Goal: Transaction & Acquisition: Book appointment/travel/reservation

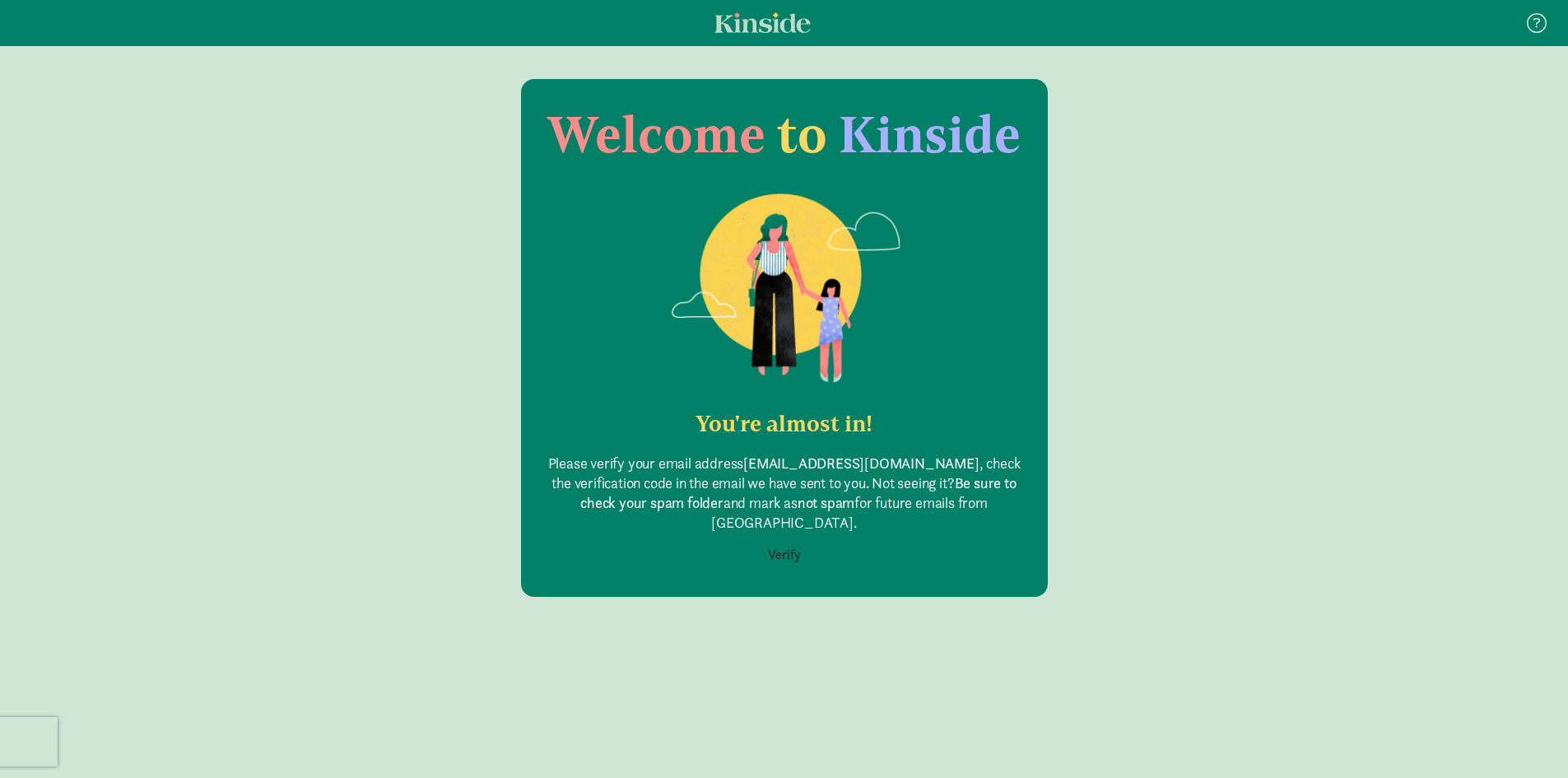
click at [780, 540] on button "Verify" at bounding box center [784, 555] width 54 height 31
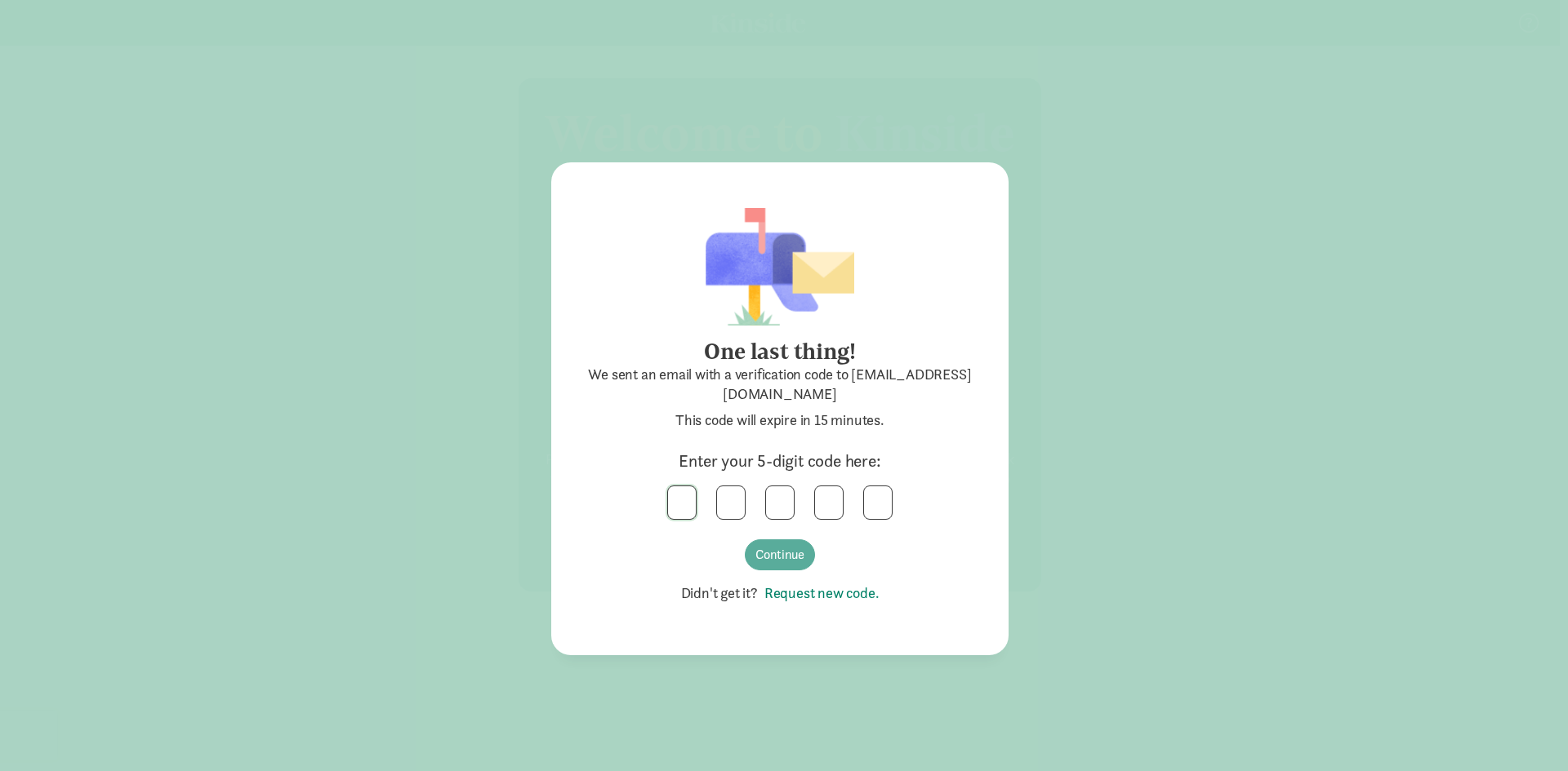
click at [691, 504] on input "text" at bounding box center [681, 503] width 27 height 32
click at [780, 546] on button "Continue" at bounding box center [780, 555] width 70 height 31
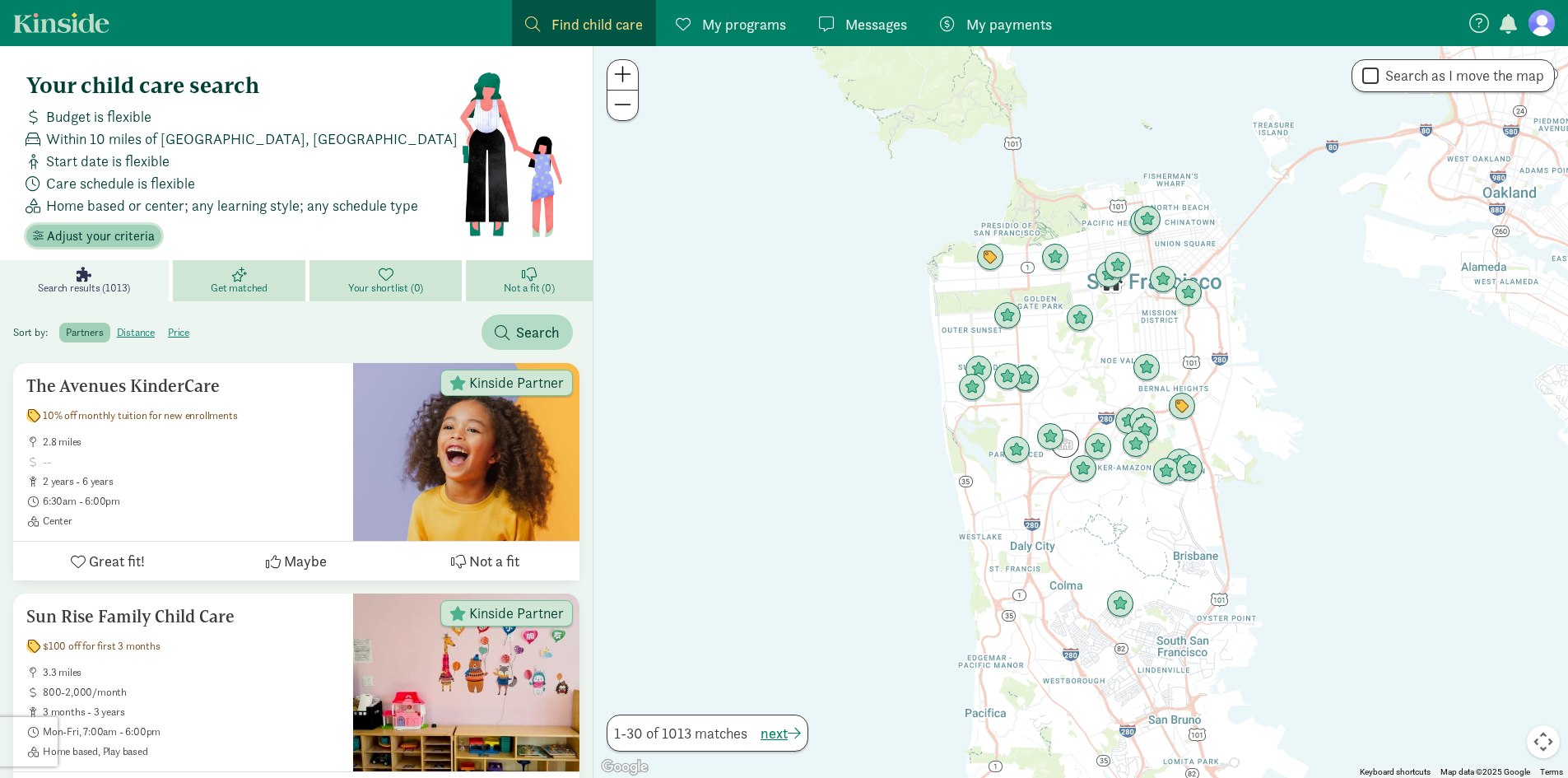
click at [109, 235] on span "Adjust your criteria" at bounding box center [100, 236] width 108 height 20
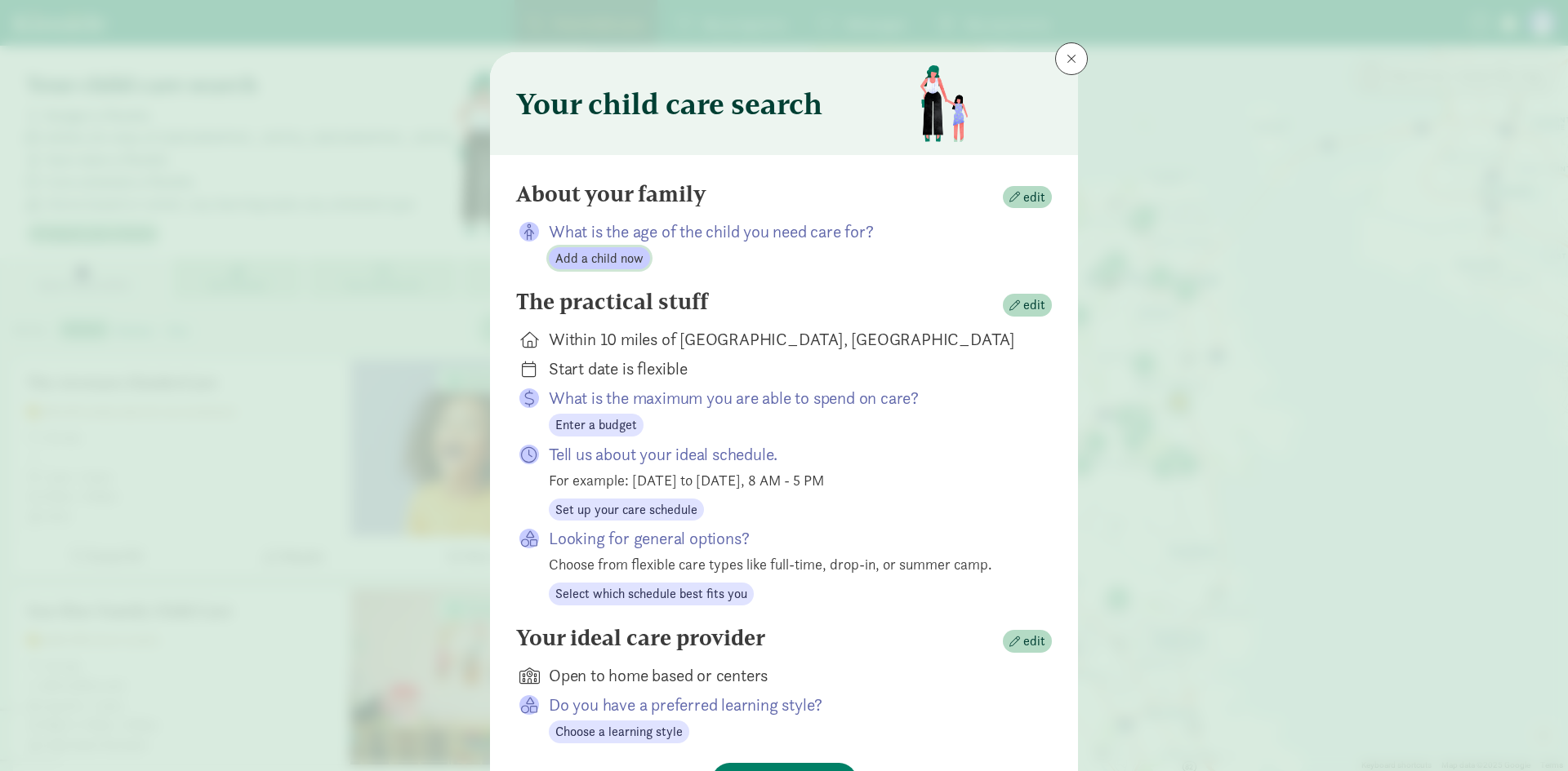
click at [614, 257] on span "Add a child now" at bounding box center [598, 258] width 88 height 20
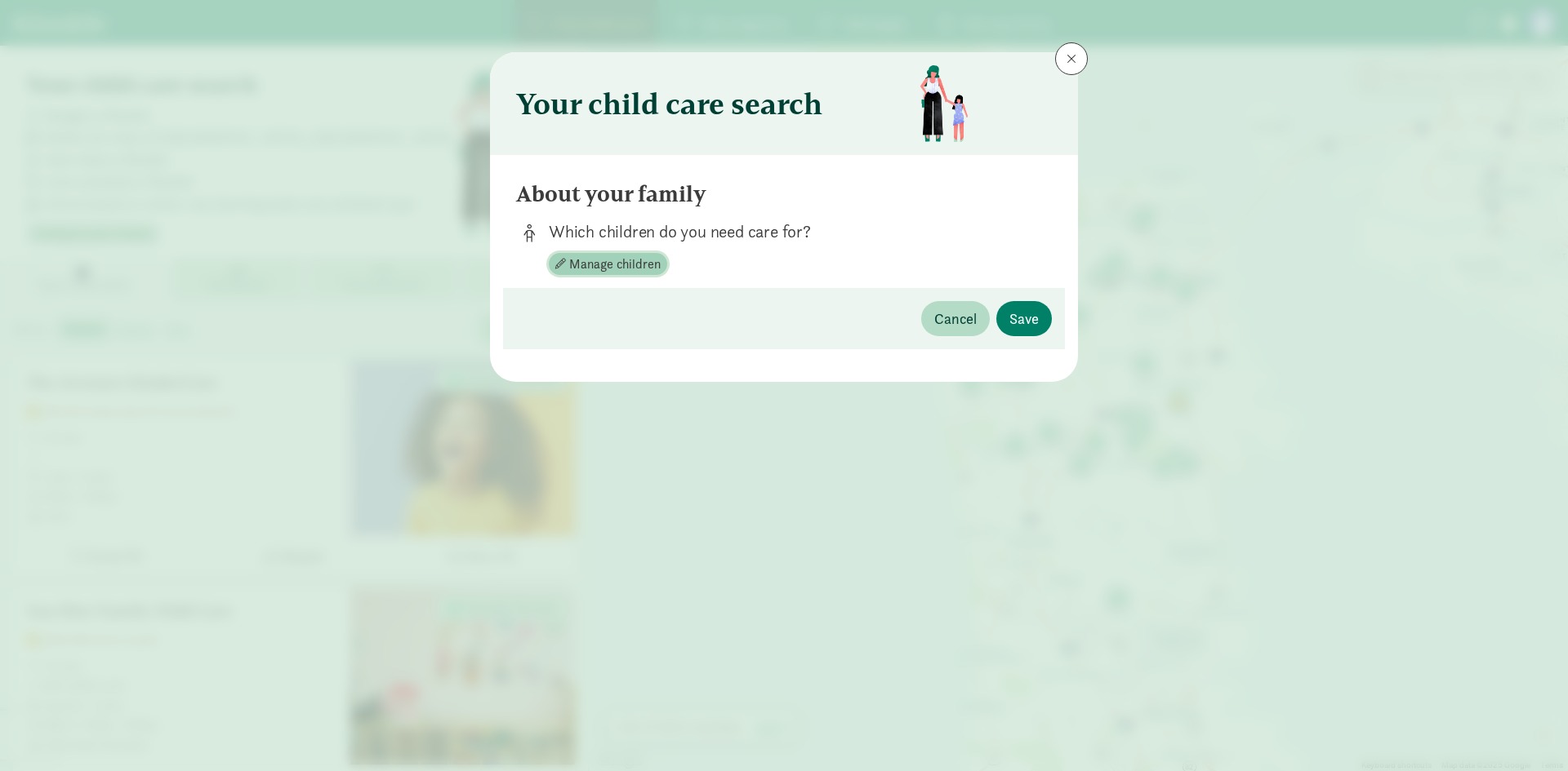
click at [641, 261] on span "Manage children" at bounding box center [615, 264] width 91 height 20
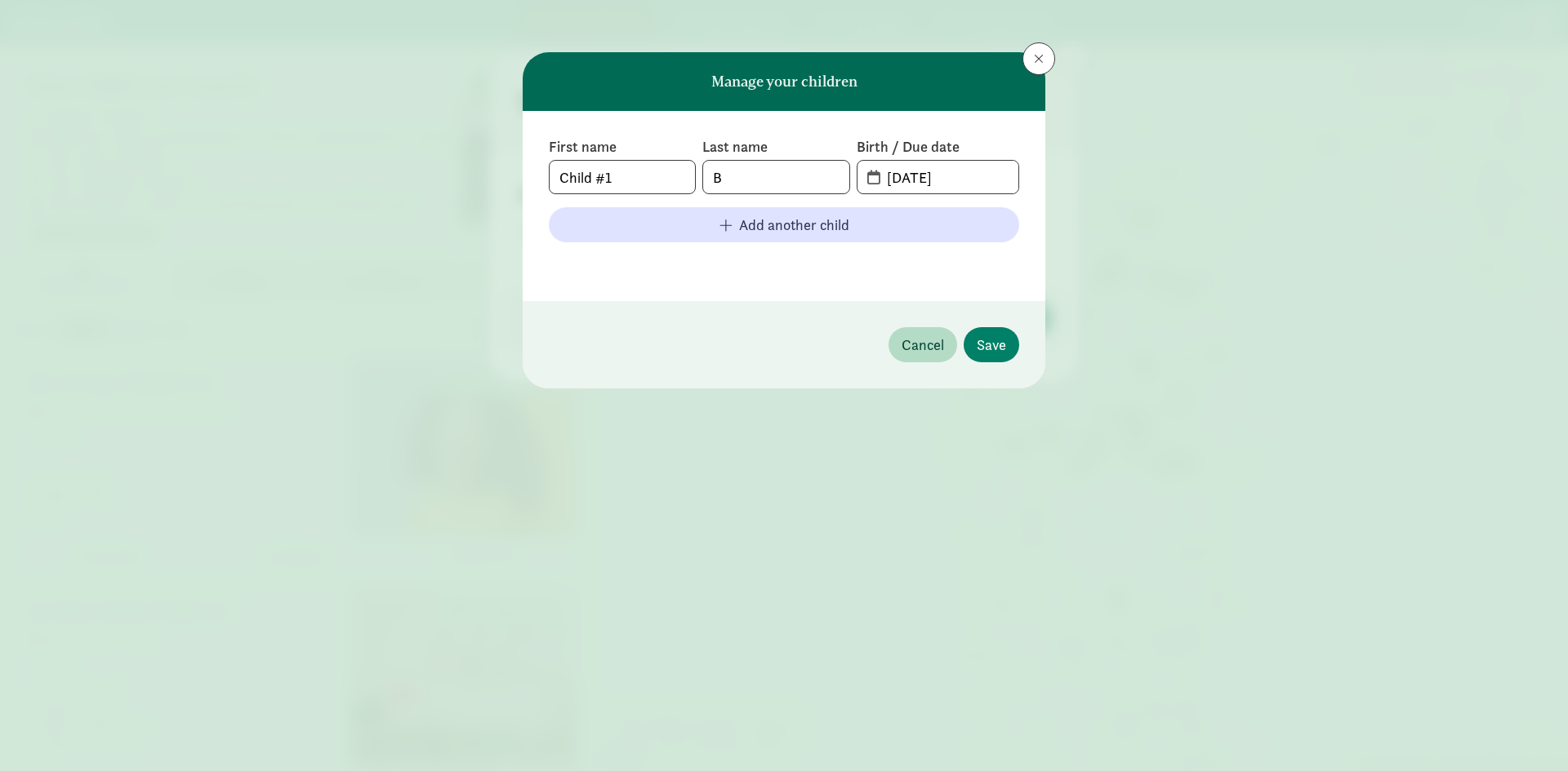
click at [869, 178] on span "08-26-2025" at bounding box center [938, 177] width 161 height 32
click at [907, 182] on input "08-26-2025" at bounding box center [947, 177] width 141 height 32
click at [975, 173] on input "08-26-2025" at bounding box center [947, 177] width 141 height 32
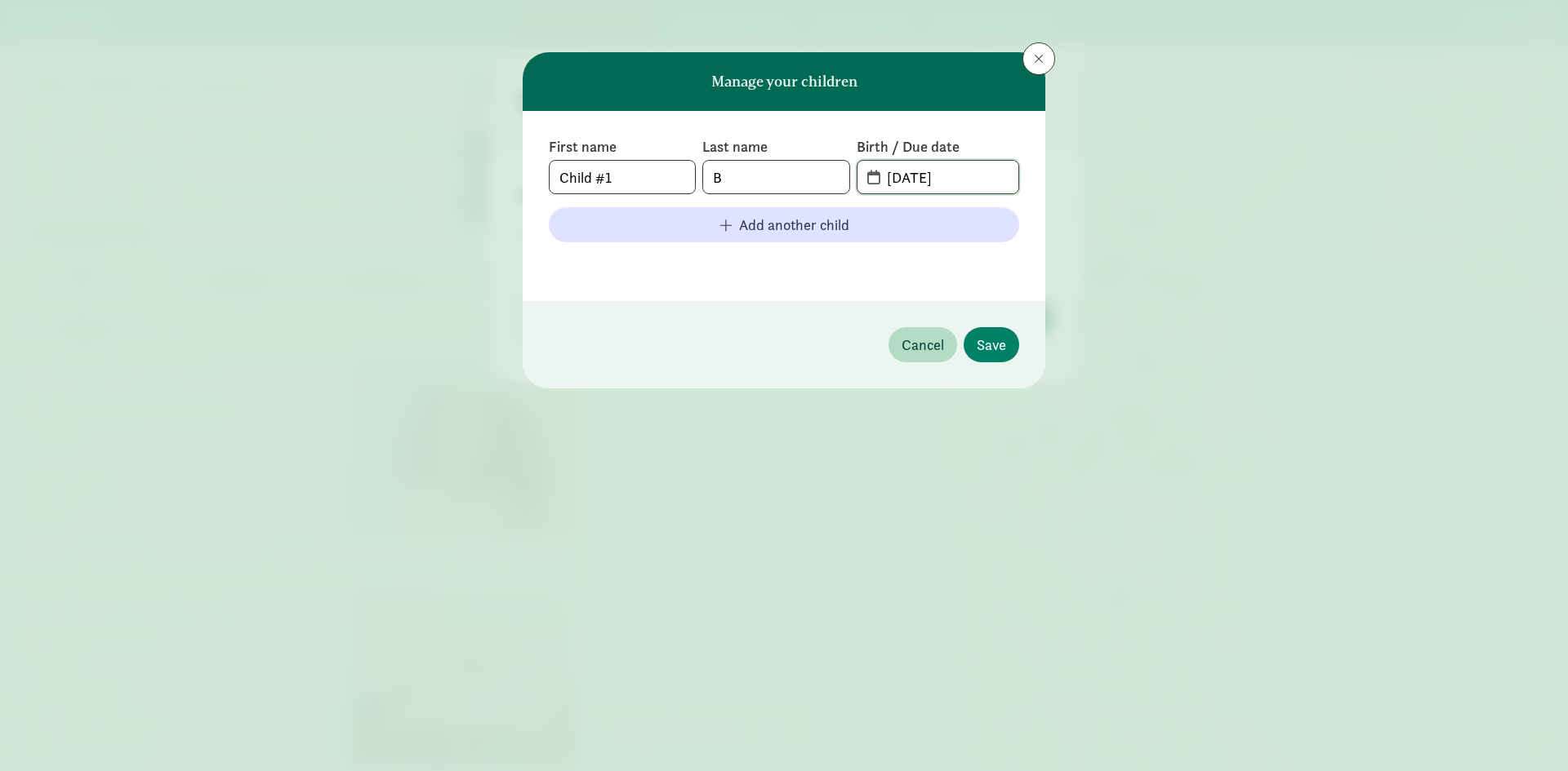
click at [975, 173] on input "08-26-2025" at bounding box center [947, 177] width 141 height 32
type input "0"
type input "01-27-2023"
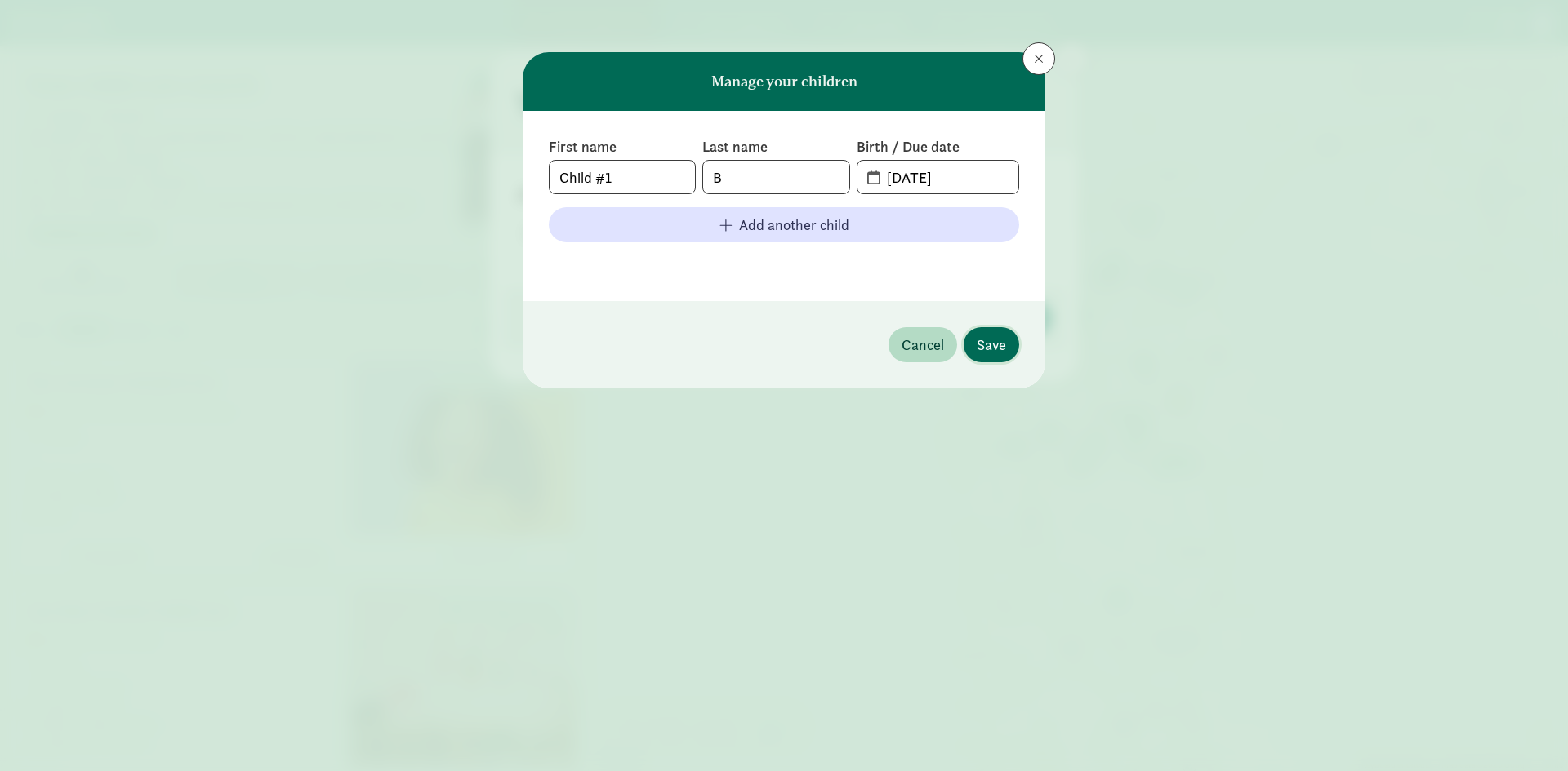
click at [987, 342] on span "Save" at bounding box center [991, 345] width 29 height 22
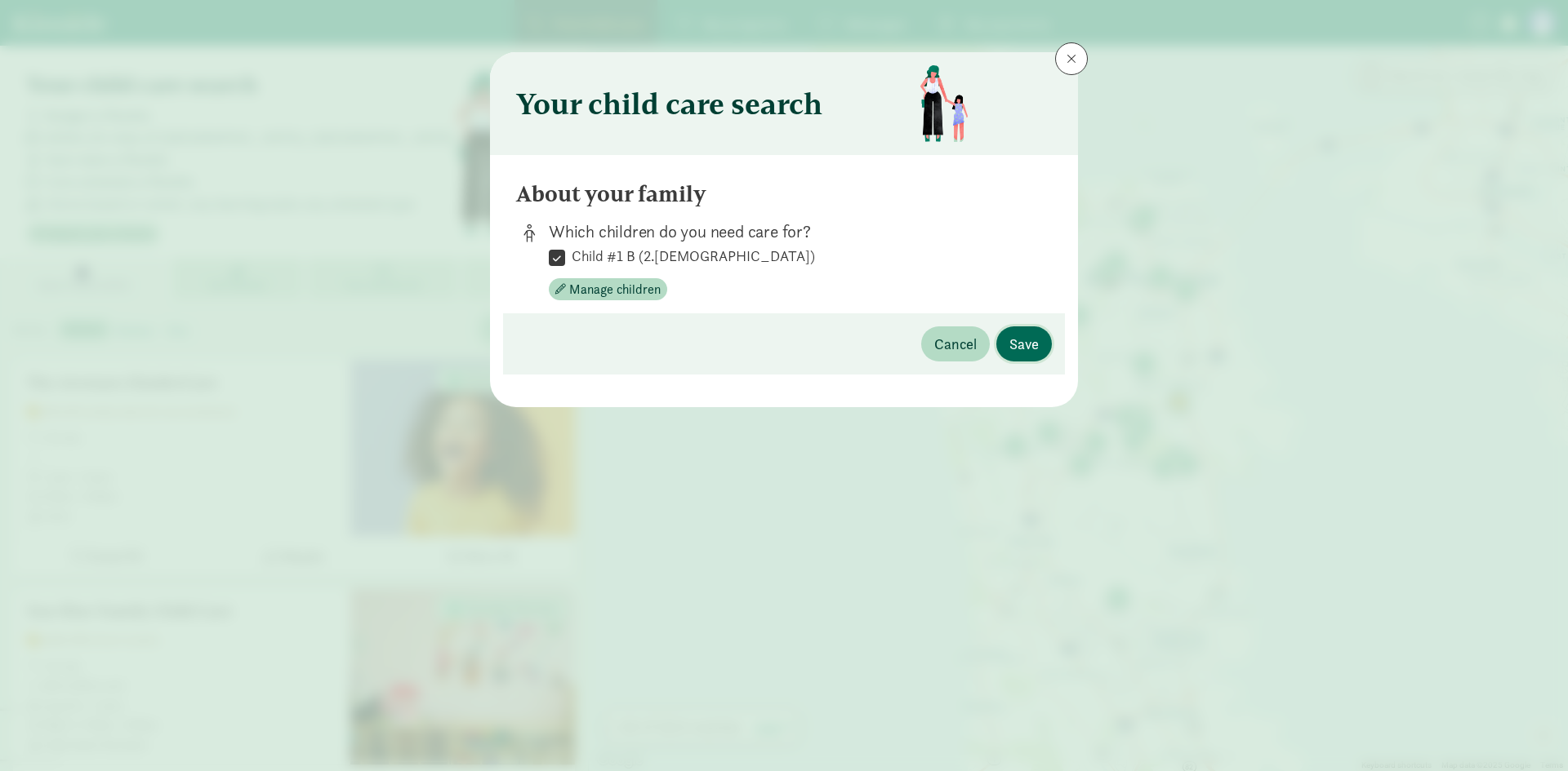
click at [1015, 344] on span "Save" at bounding box center [1023, 344] width 29 height 22
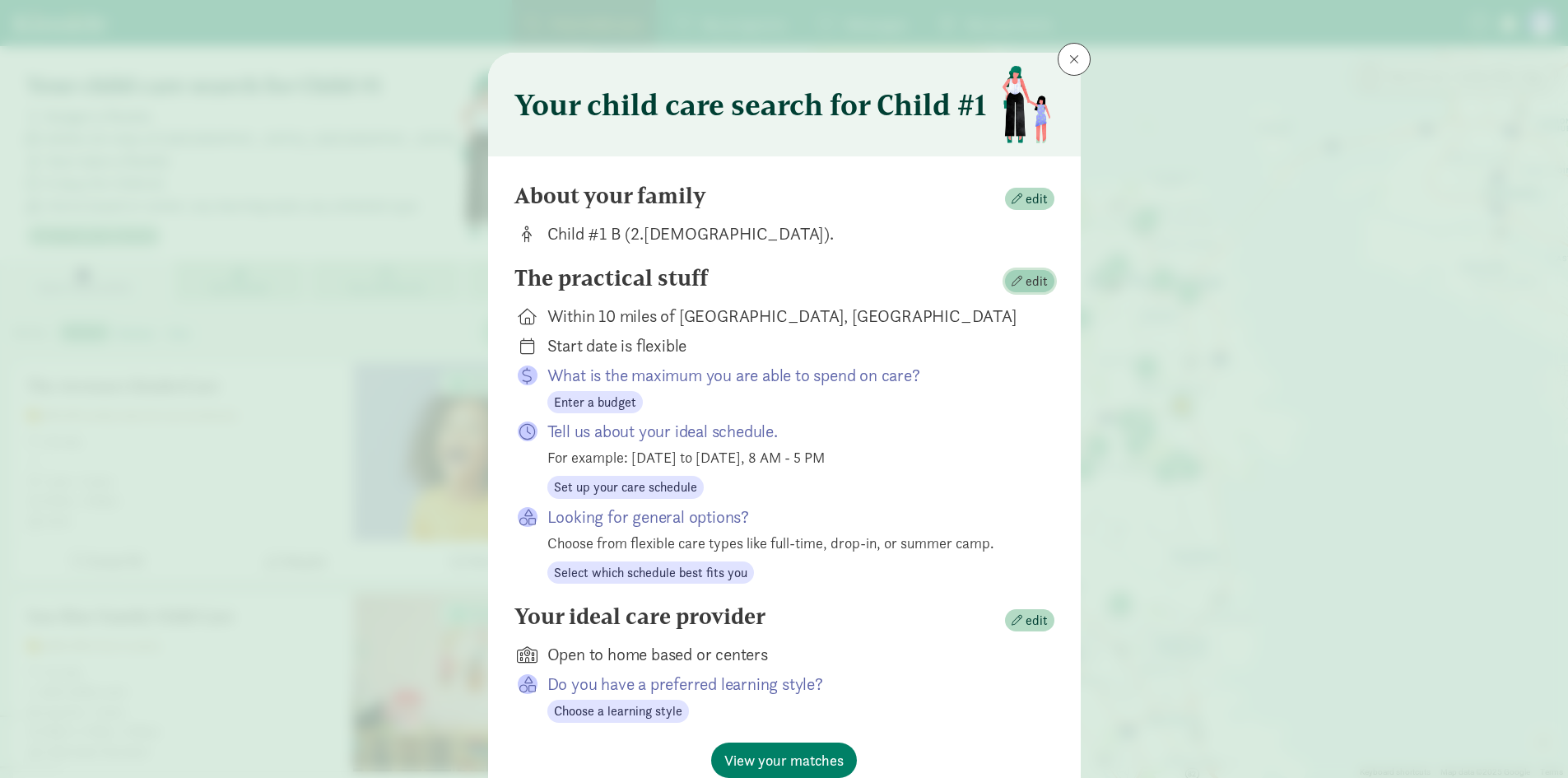
click at [1026, 275] on span "edit" at bounding box center [1037, 281] width 22 height 20
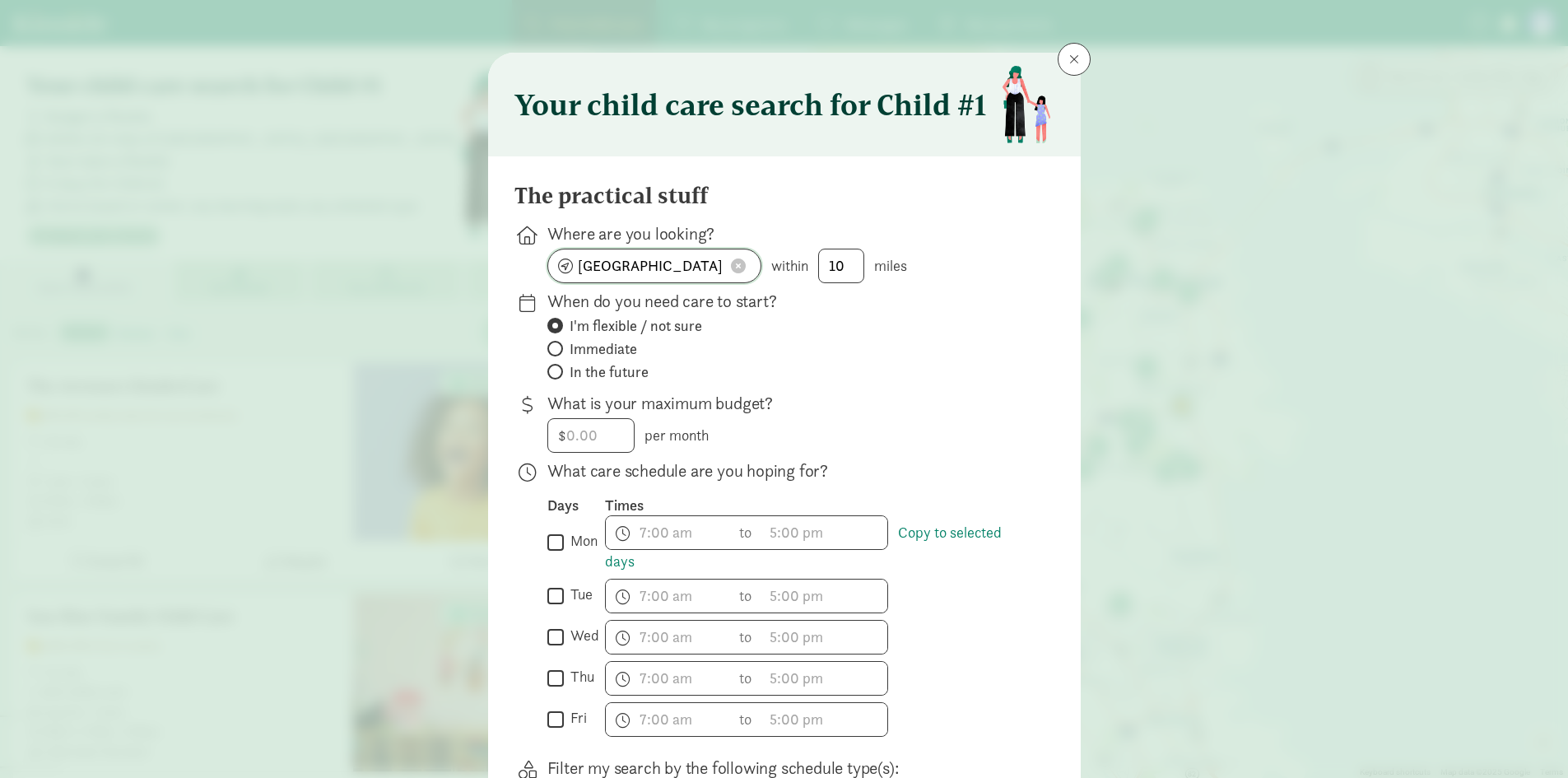
click at [740, 265] on span at bounding box center [738, 266] width 15 height 15
click at [677, 261] on input at bounding box center [654, 266] width 212 height 33
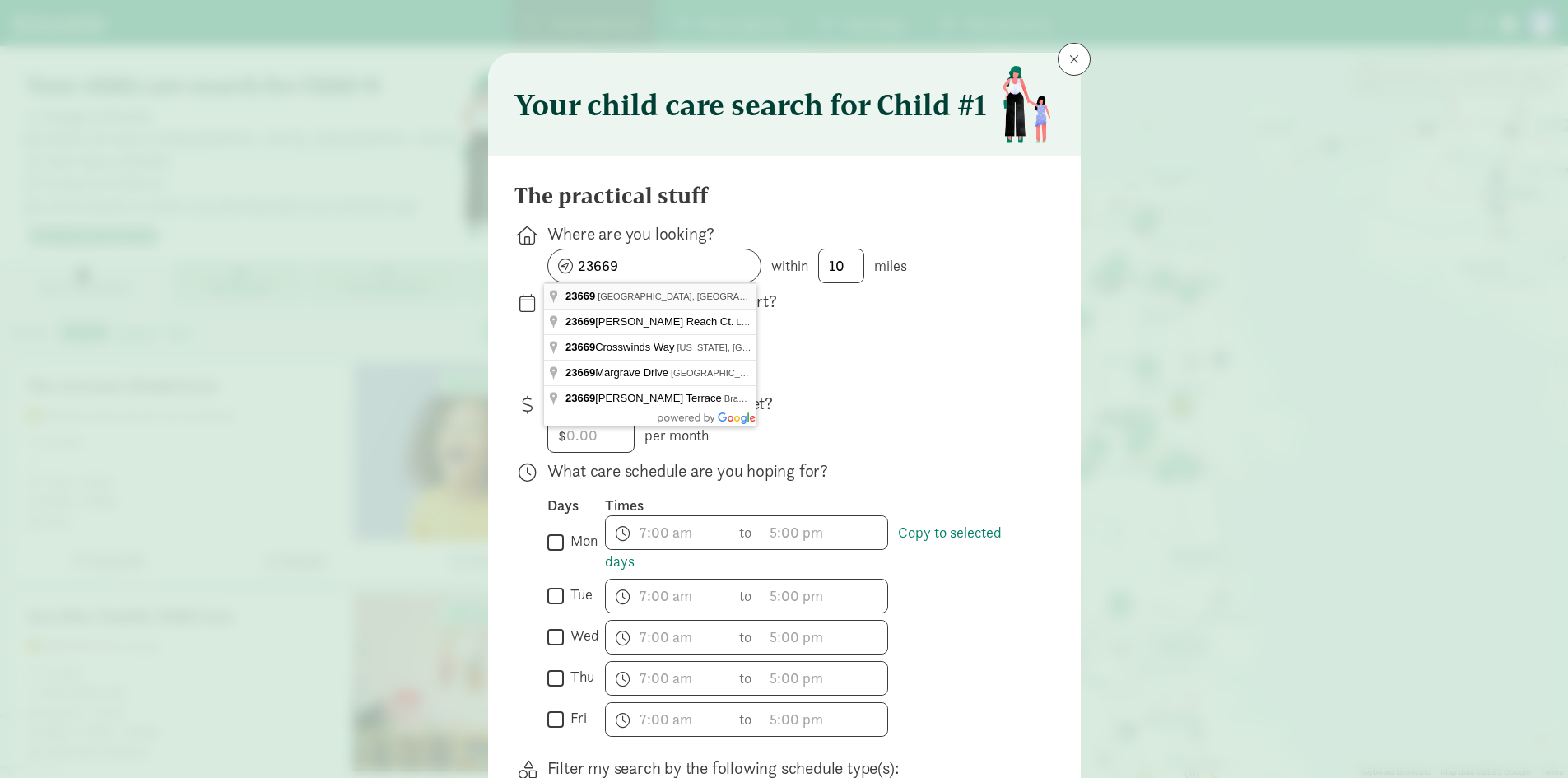
type input "Hampton, VA 23669, USA"
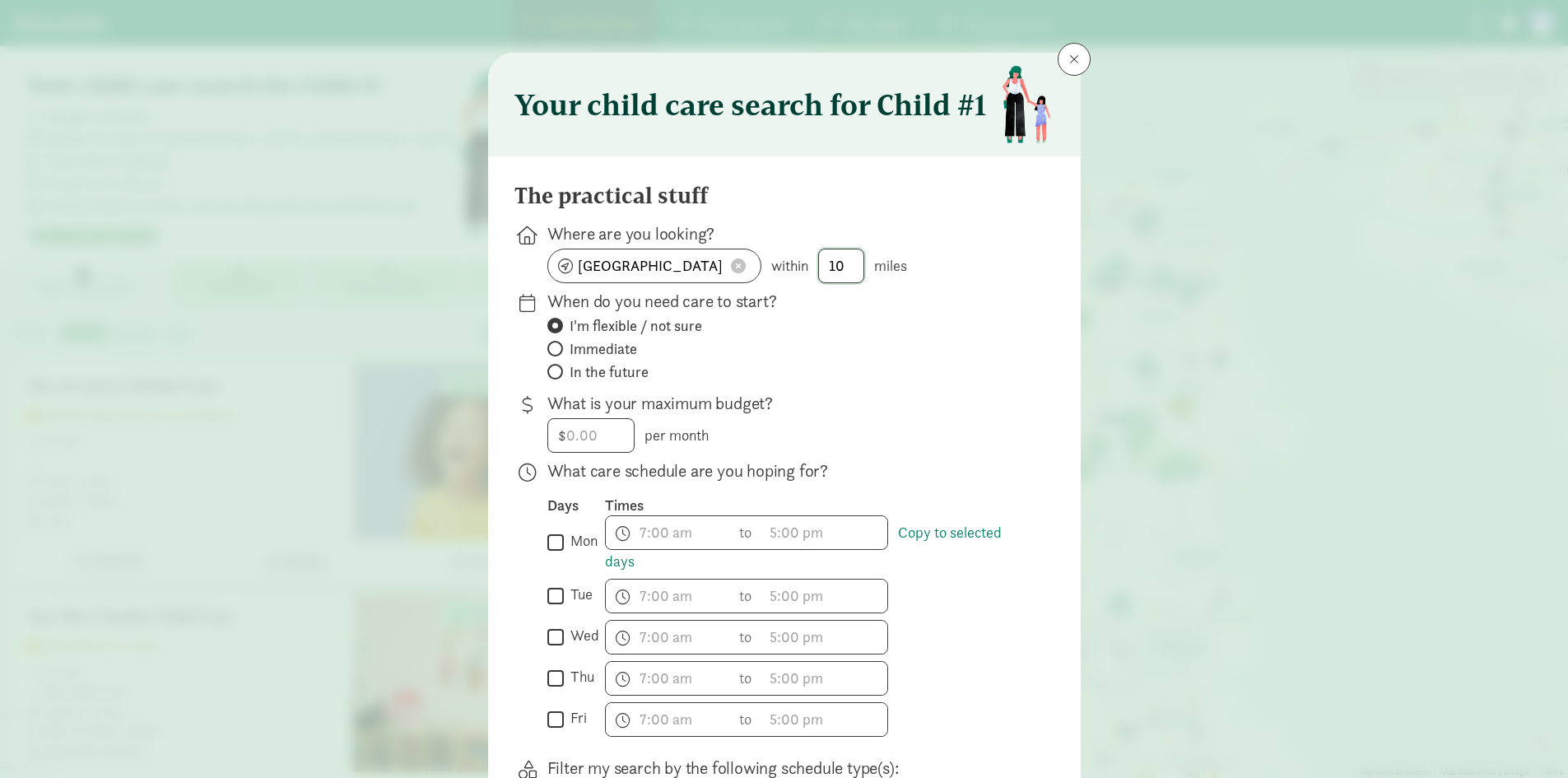
click at [843, 267] on input "10" at bounding box center [841, 266] width 45 height 33
type input "1"
type input "5"
click at [745, 332] on label "I'm flexible / not sure" at bounding box center [788, 326] width 481 height 20
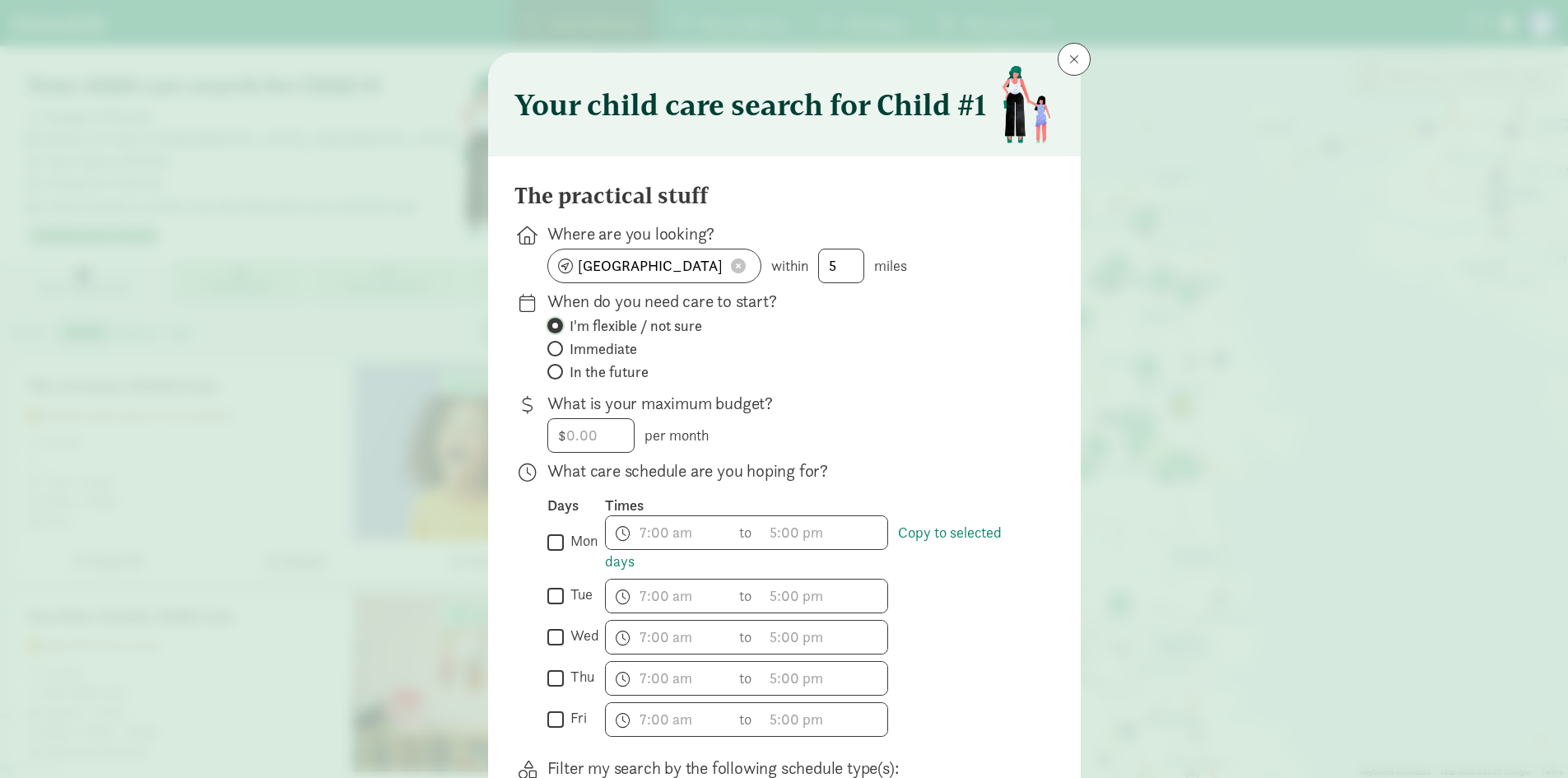
click at [558, 331] on input "I'm flexible / not sure" at bounding box center [553, 325] width 10 height 10
click at [595, 373] on span "In the future" at bounding box center [609, 372] width 79 height 20
click at [558, 373] on input "In the future" at bounding box center [553, 372] width 10 height 10
radio input "true"
radio input "false"
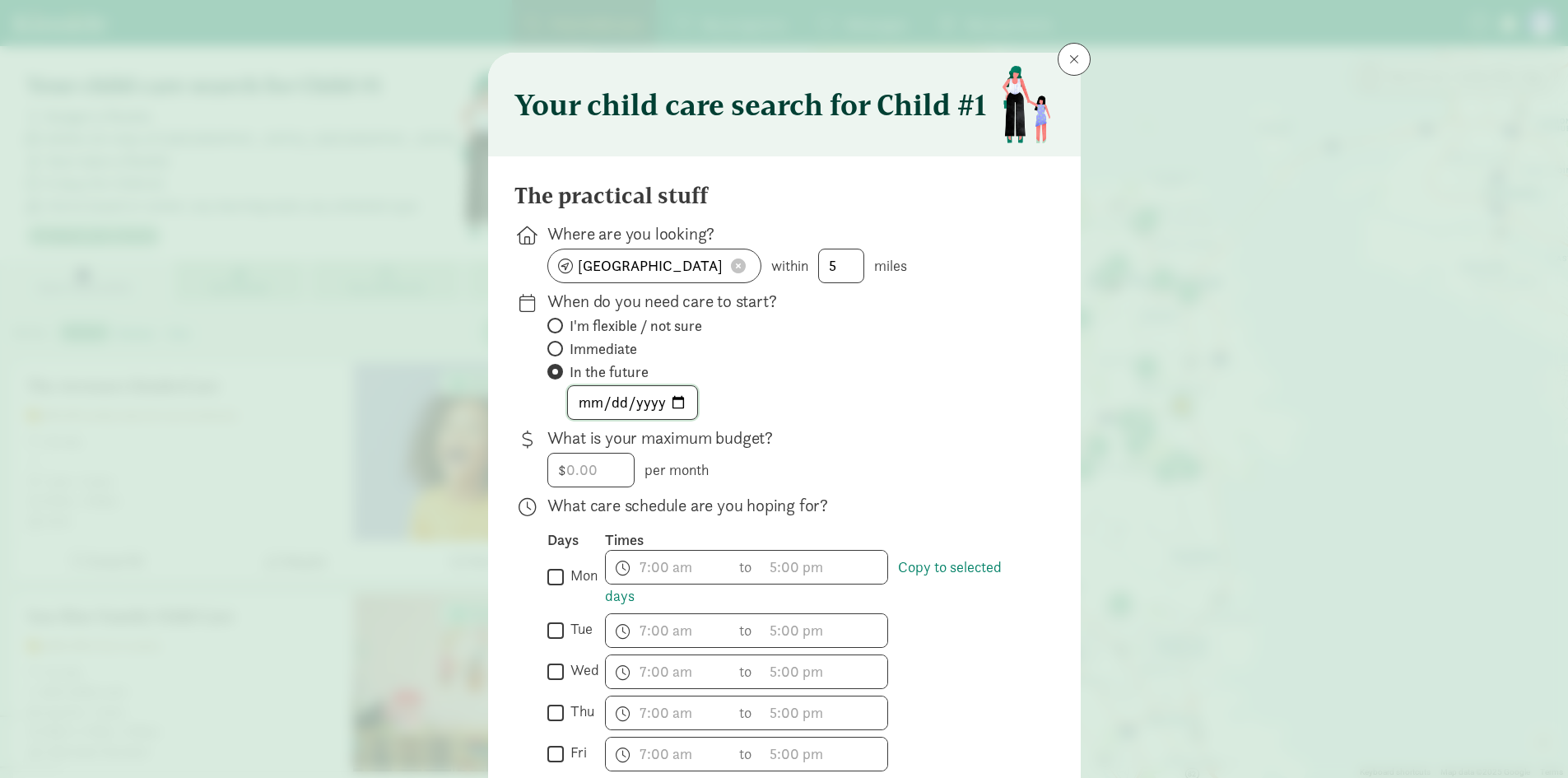
click at [678, 399] on input "date" at bounding box center [633, 403] width 129 height 33
type input "2025-10-01"
click at [756, 480] on div "$ per month" at bounding box center [788, 470] width 481 height 35
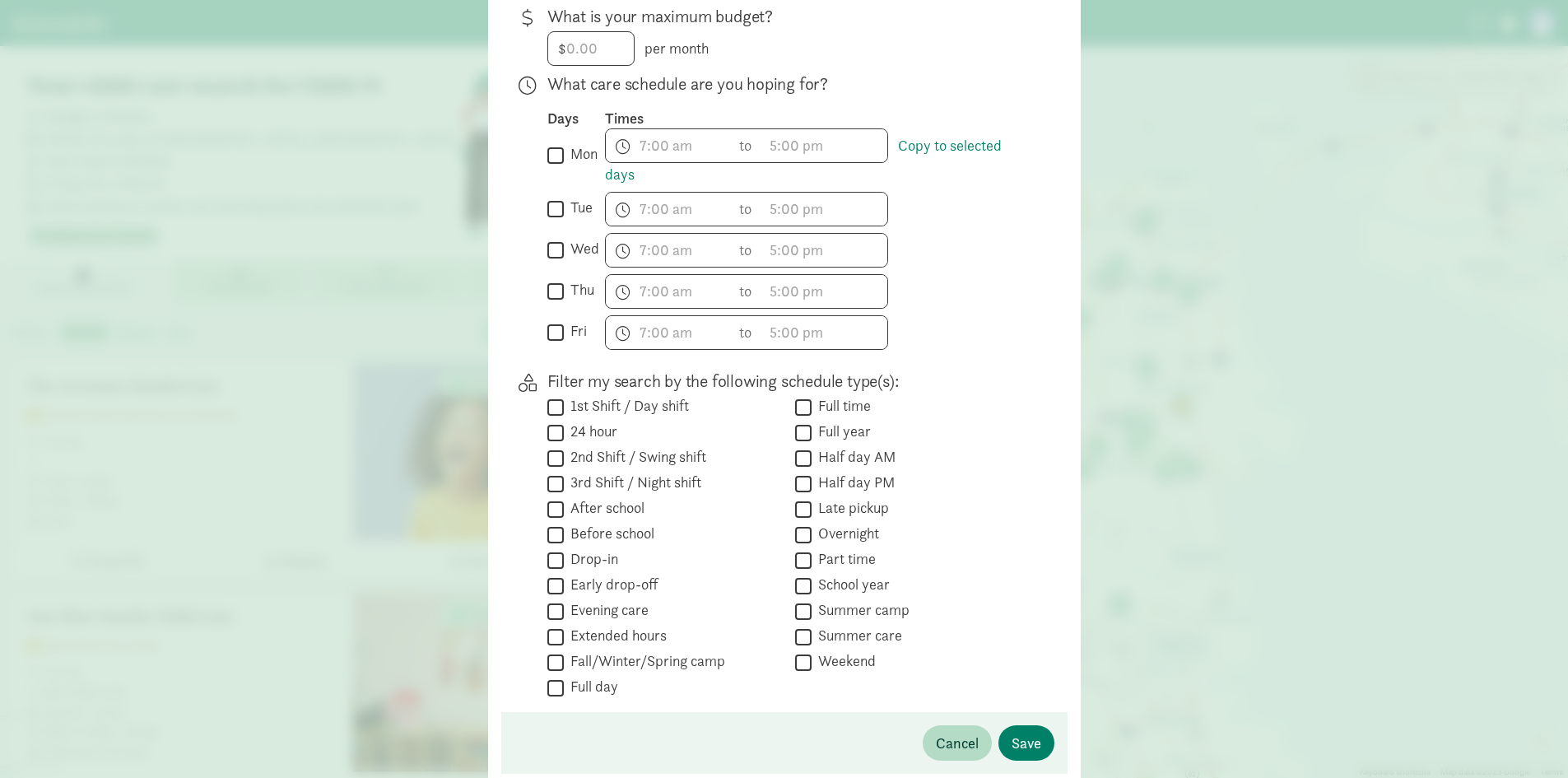
scroll to position [429, 0]
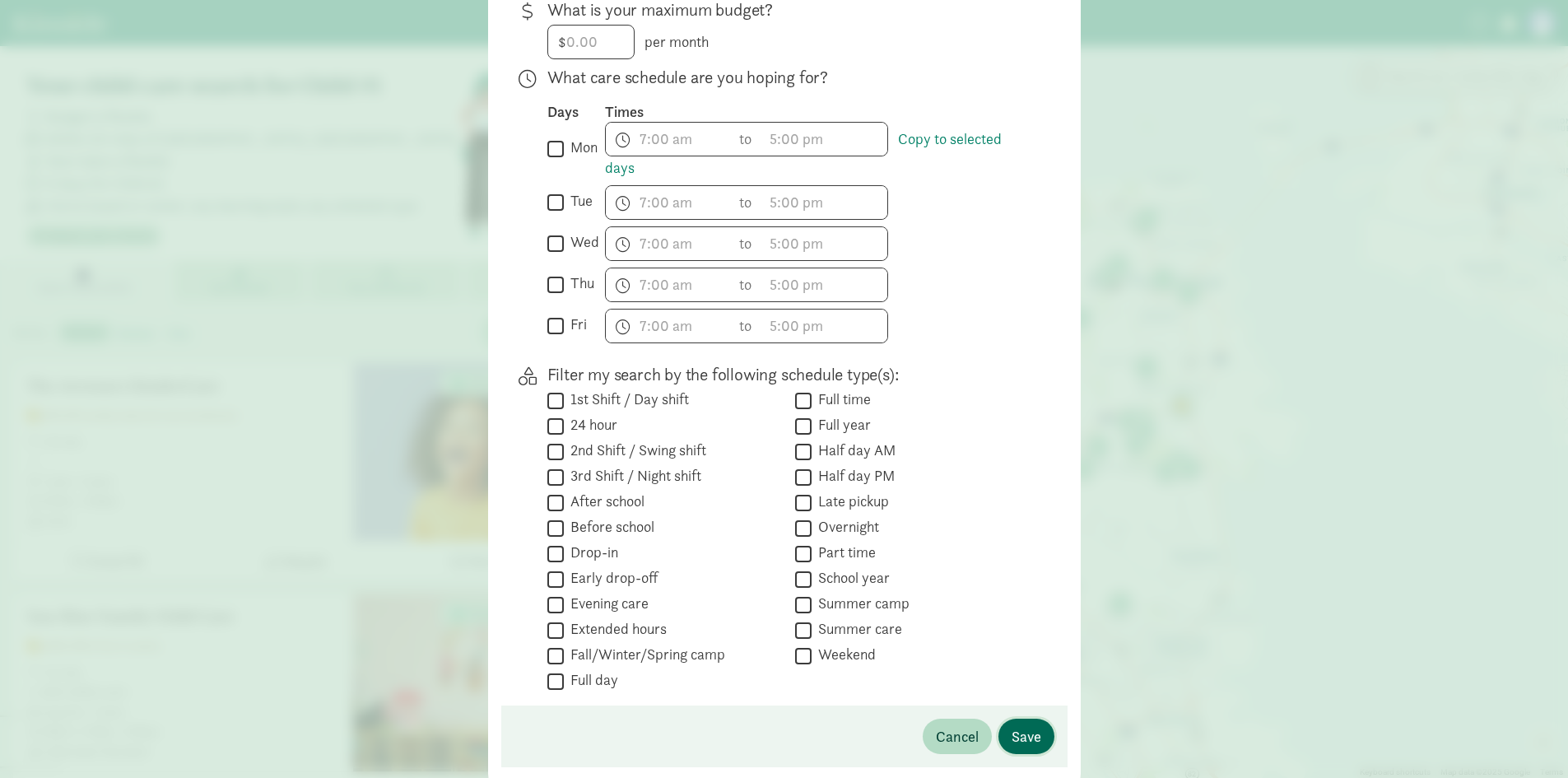
click at [1022, 737] on span "Save" at bounding box center [1027, 737] width 29 height 22
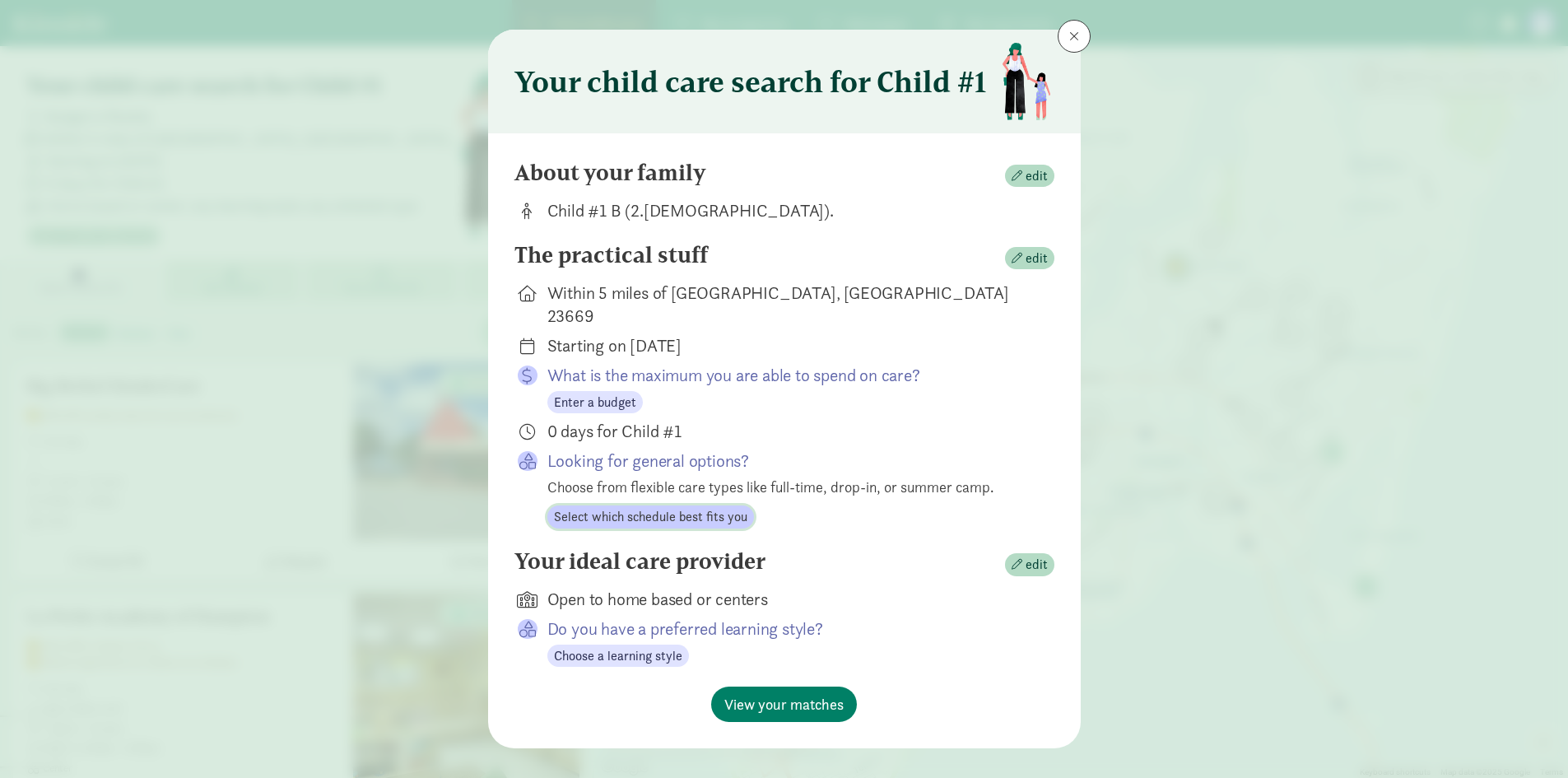
click at [710, 507] on span "Select which schedule best fits you" at bounding box center [651, 517] width 193 height 20
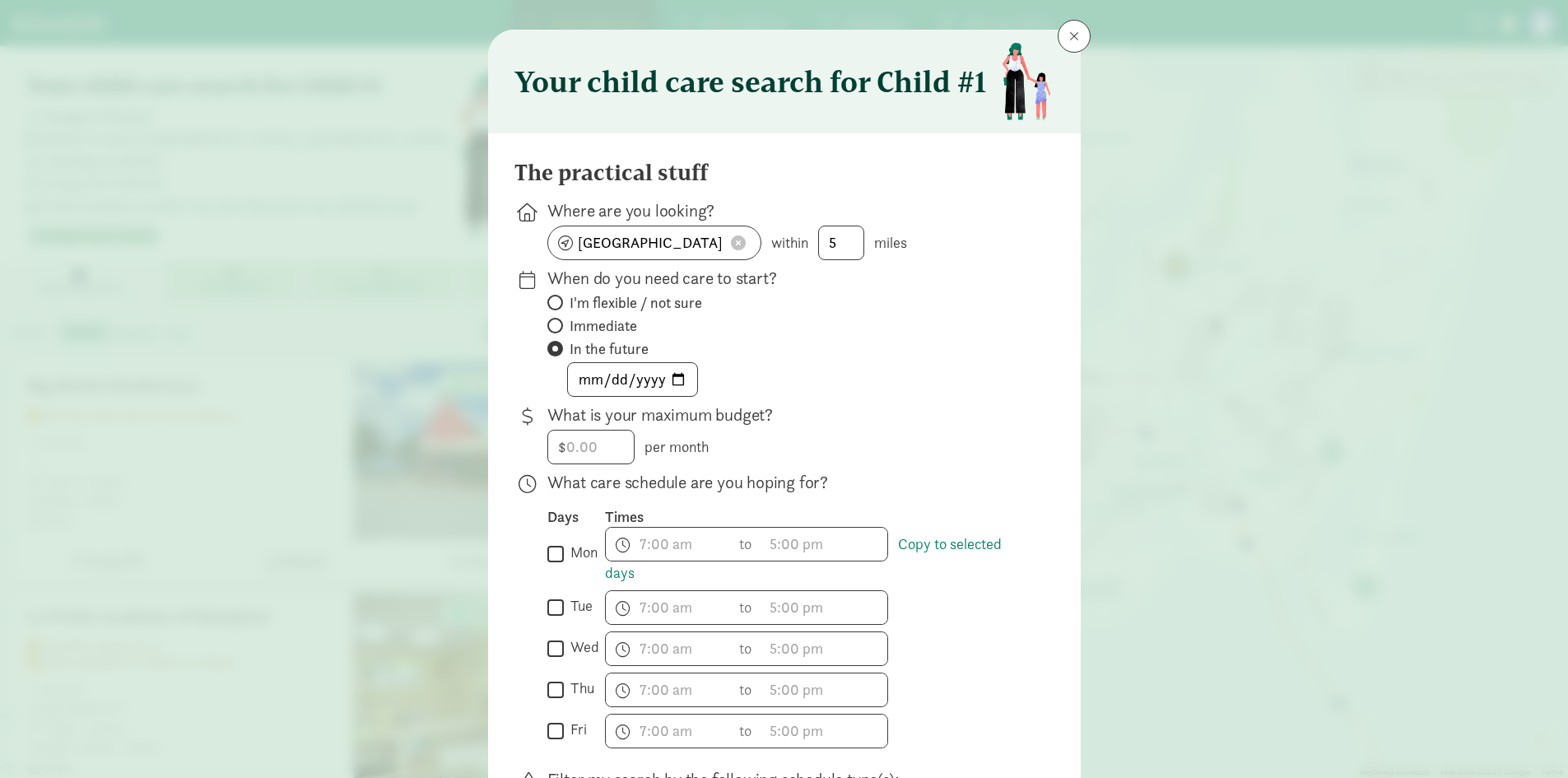
click at [851, 417] on p "What is your maximum budget?" at bounding box center [788, 415] width 481 height 23
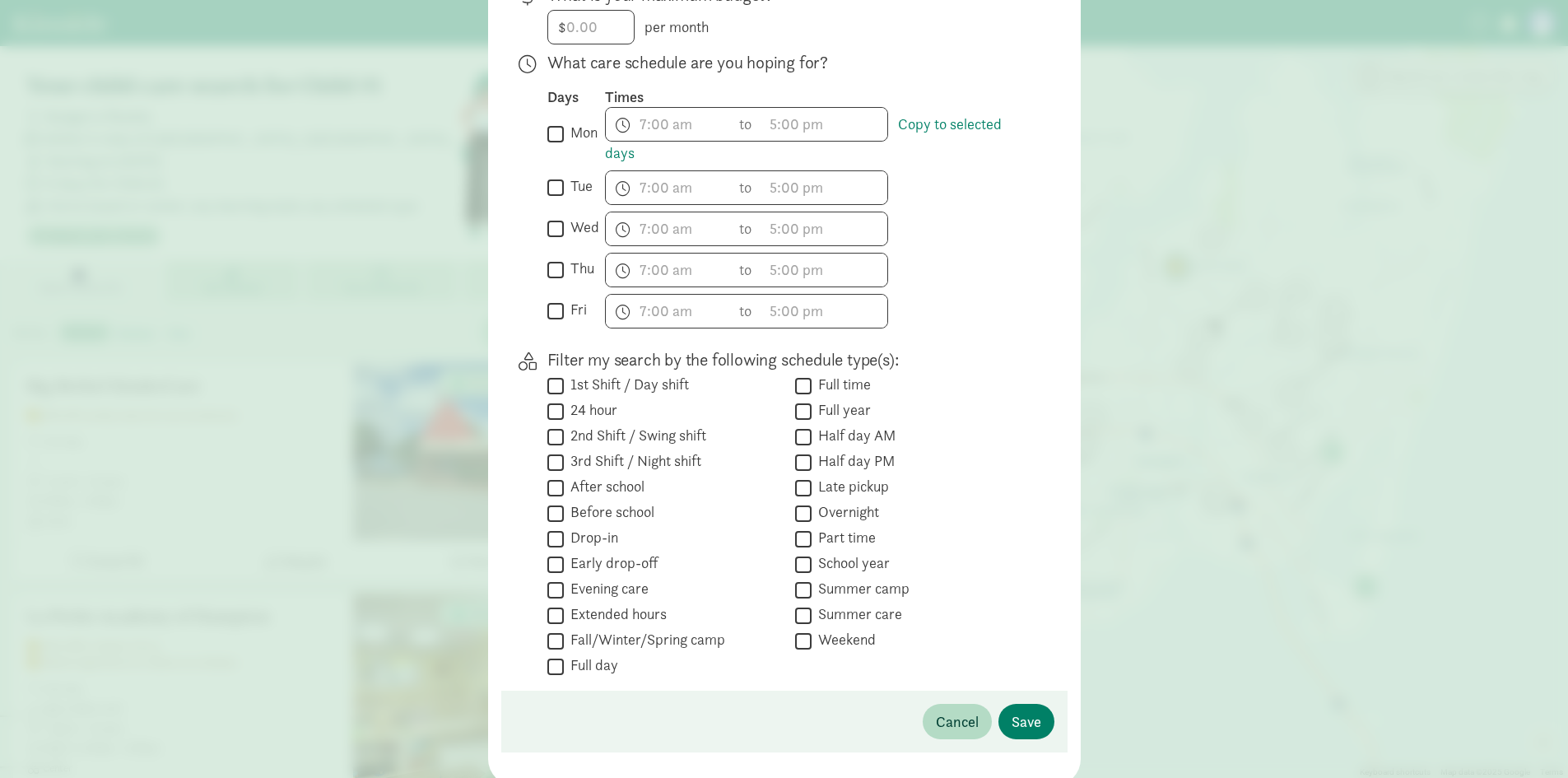
scroll to position [451, 0]
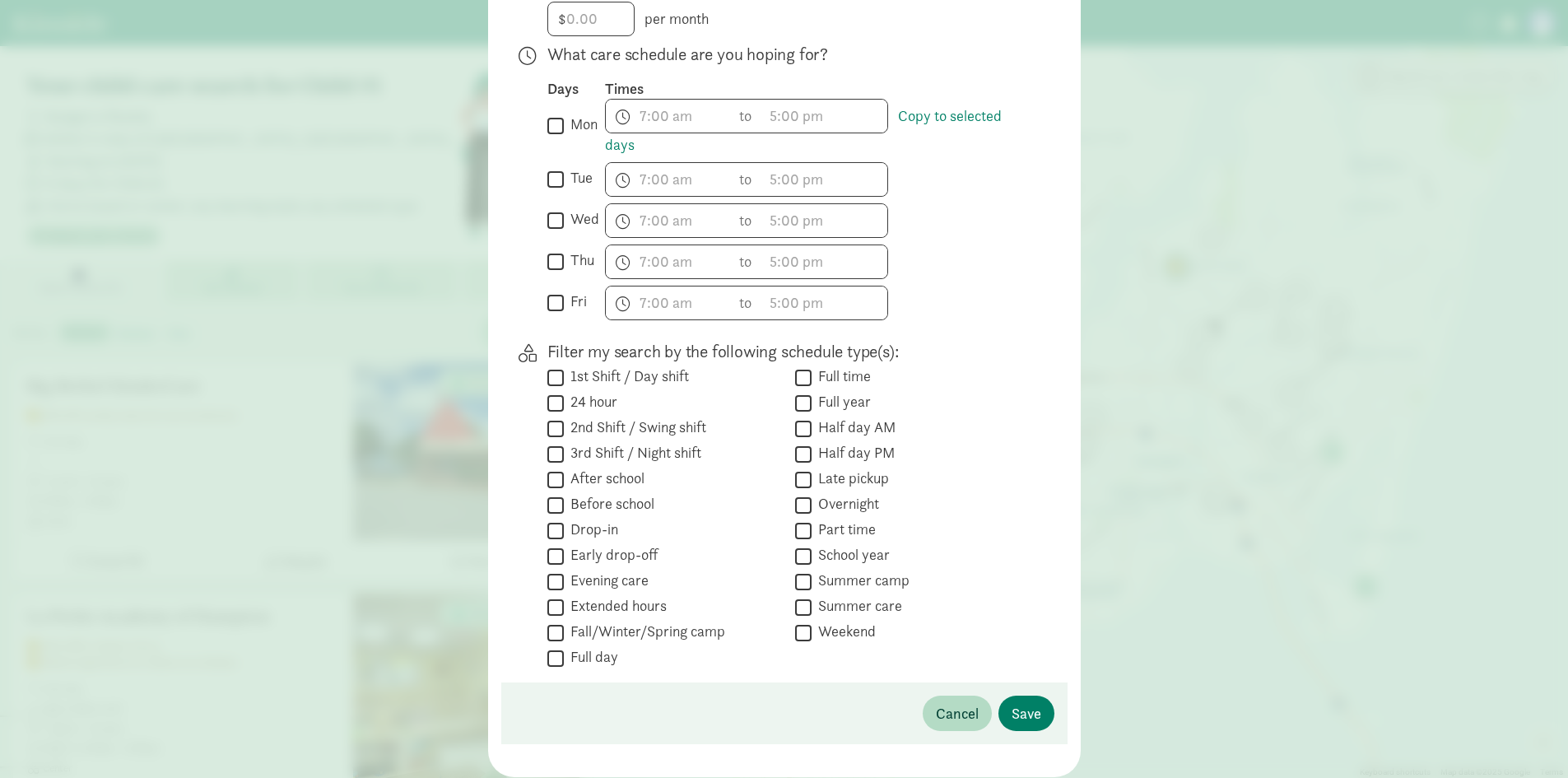
click at [801, 380] on input "Full time" at bounding box center [803, 378] width 16 height 22
checkbox input "true"
click at [550, 127] on input "mon" at bounding box center [555, 126] width 16 height 22
checkbox input "true"
click at [548, 179] on input "tue" at bounding box center [555, 179] width 16 height 22
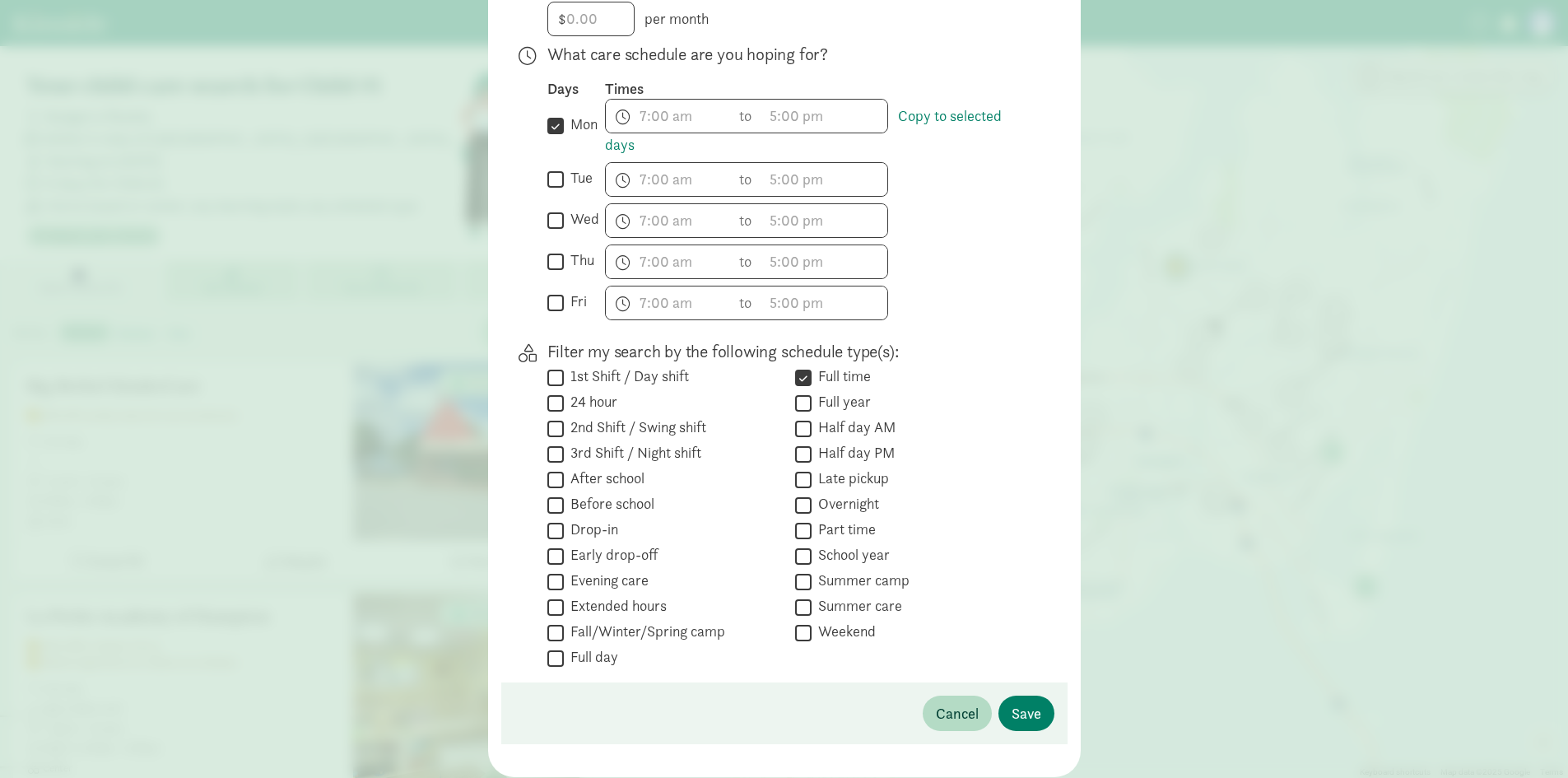
checkbox input "true"
click at [553, 223] on input "wed" at bounding box center [555, 221] width 16 height 22
checkbox input "true"
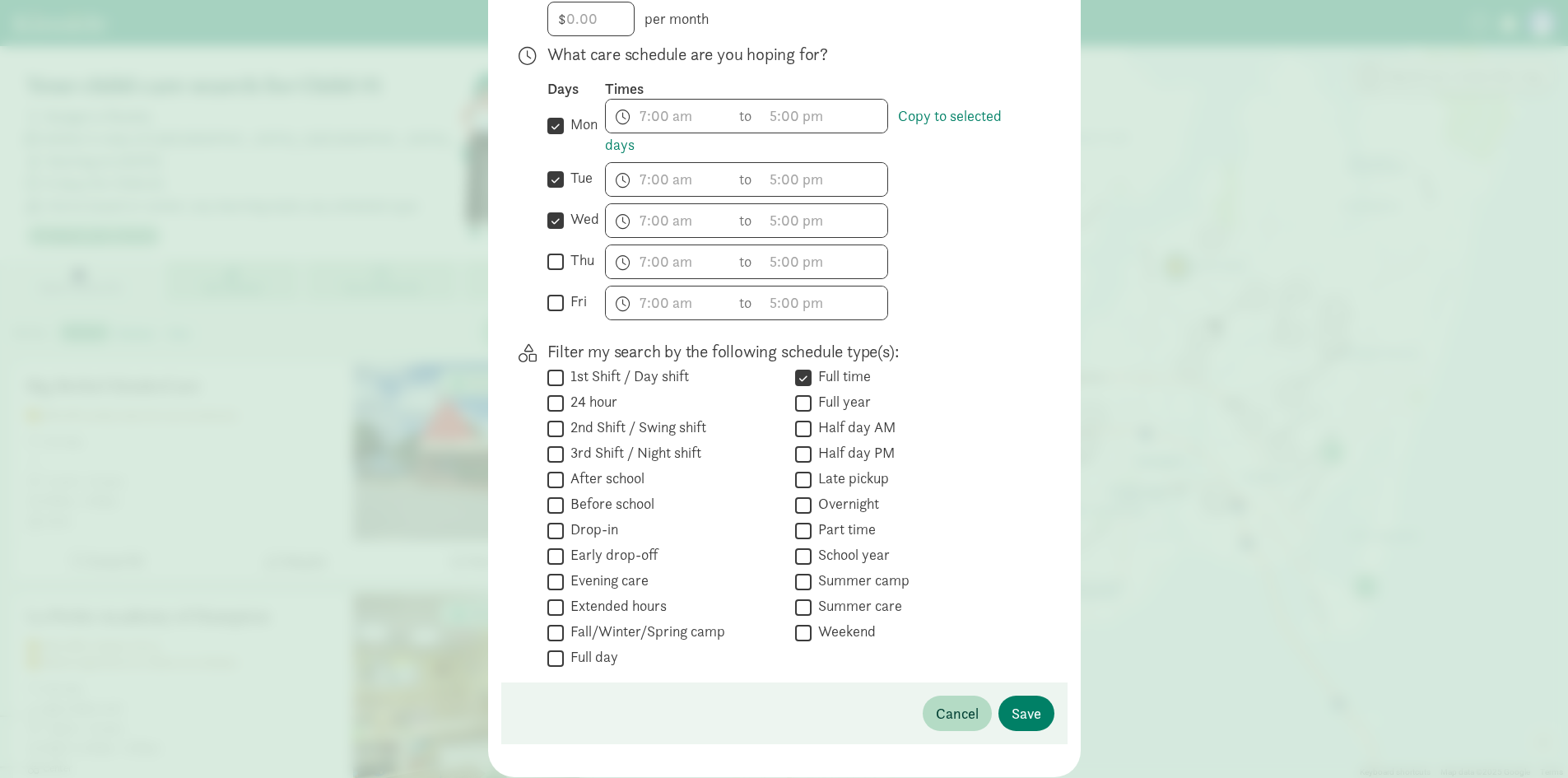
click at [550, 261] on input "thu" at bounding box center [555, 261] width 16 height 22
checkbox input "true"
click at [547, 302] on input "fri" at bounding box center [555, 303] width 16 height 22
checkbox input "true"
click at [804, 375] on input "Full time" at bounding box center [803, 378] width 16 height 22
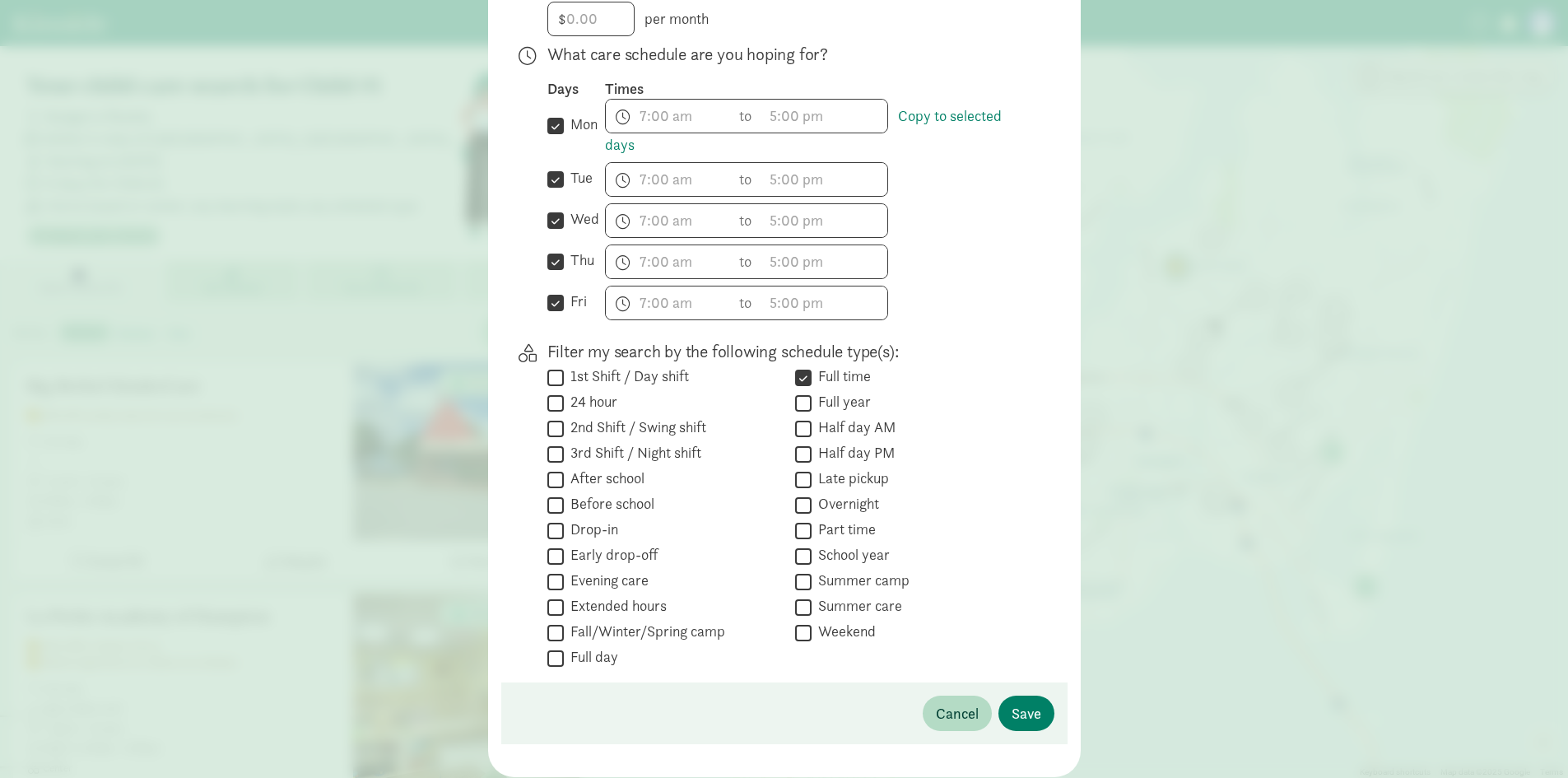
checkbox input "false"
click at [1026, 715] on span "Save" at bounding box center [1027, 714] width 29 height 22
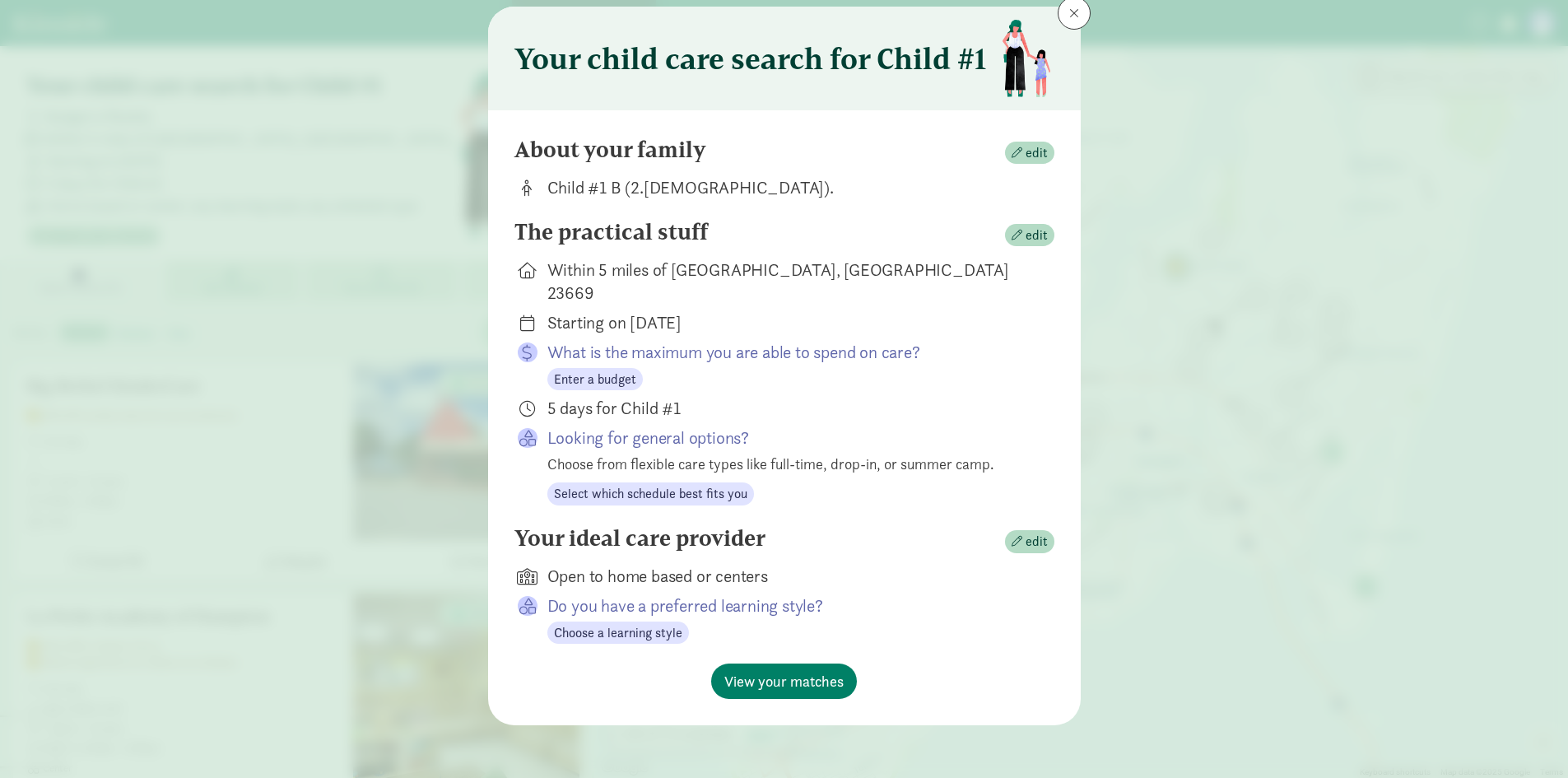
scroll to position [23, 0]
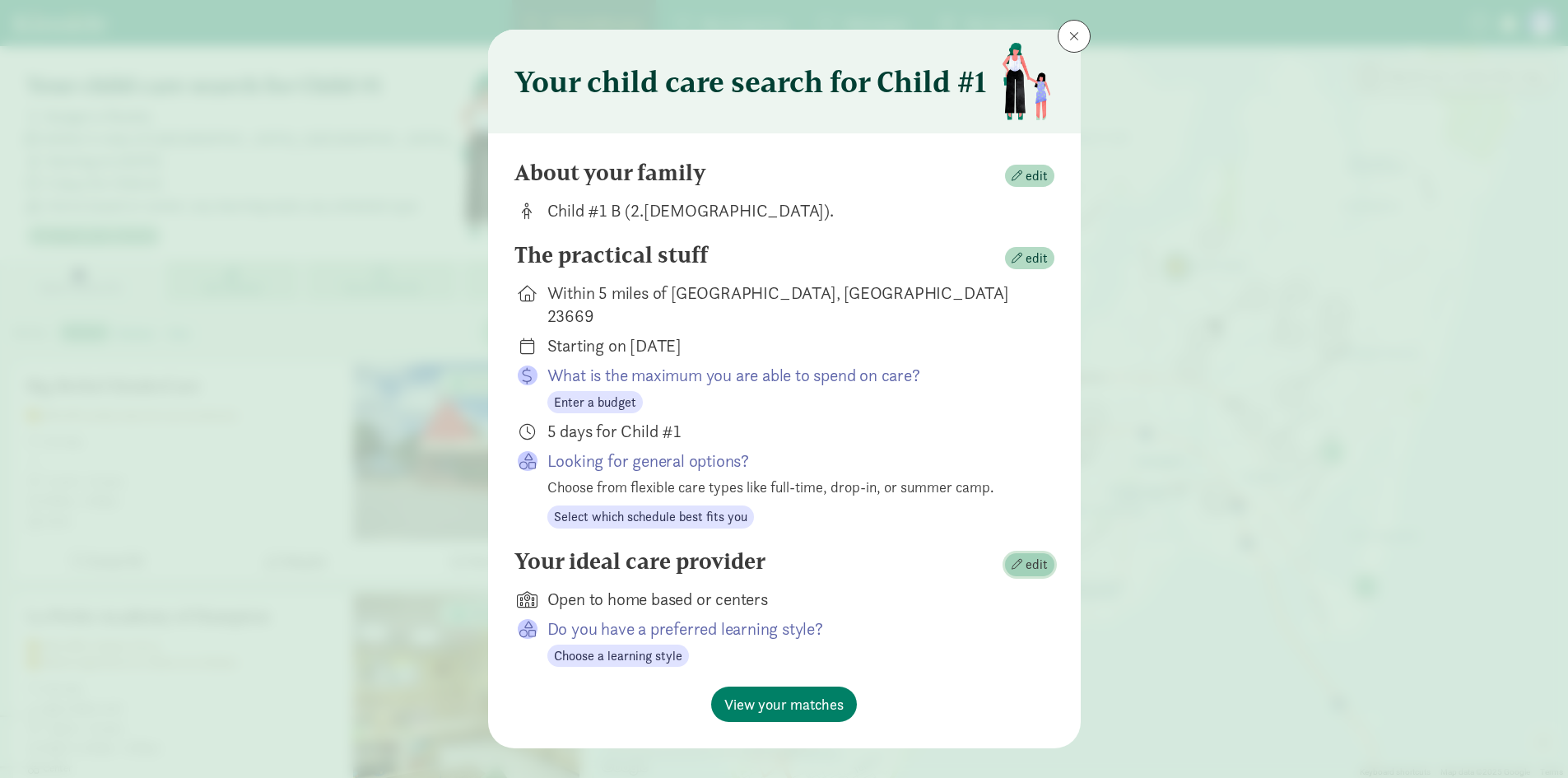
click at [1034, 555] on span "edit" at bounding box center [1037, 565] width 22 height 20
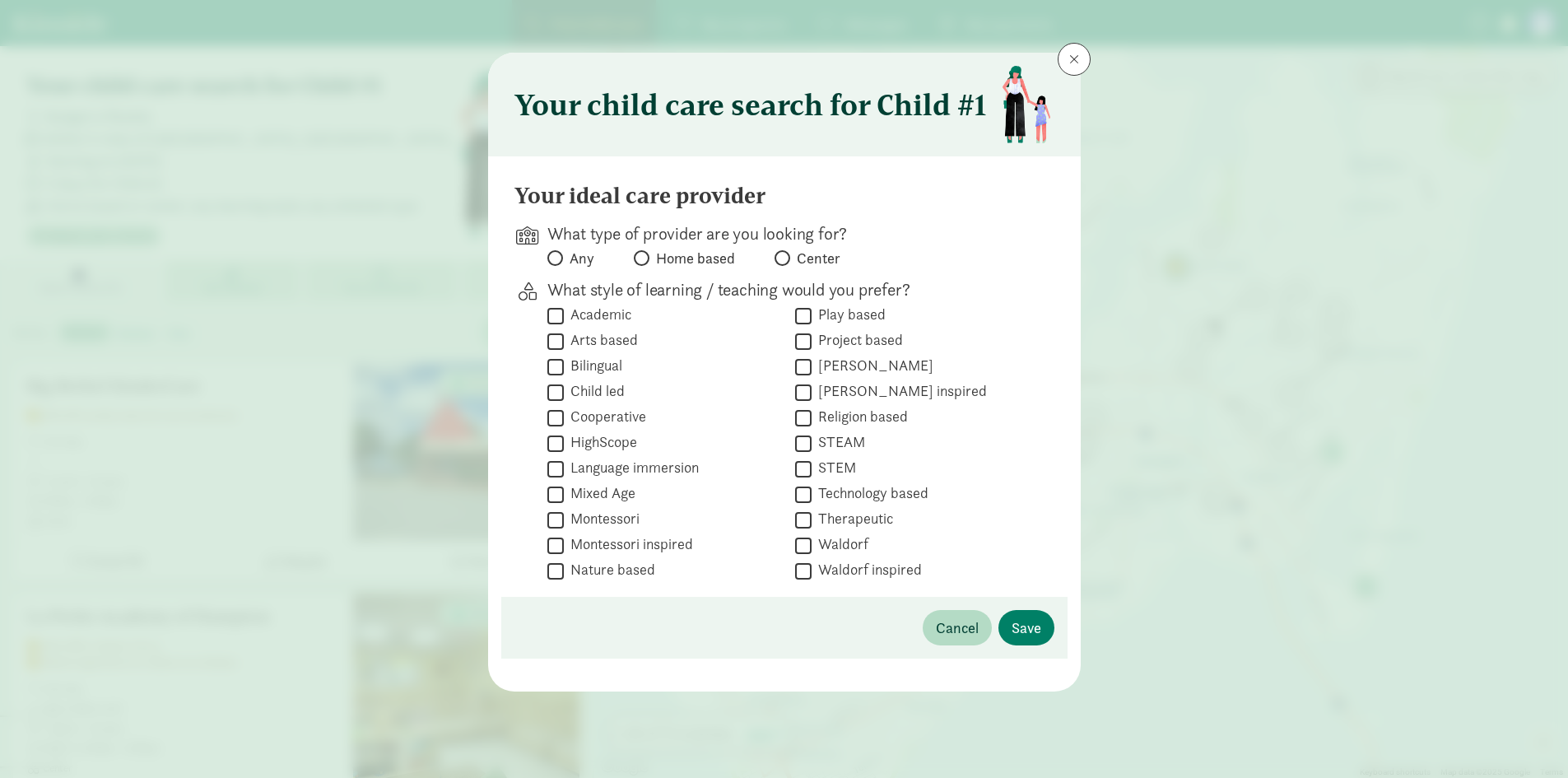
scroll to position [0, 0]
click at [782, 262] on input "Center" at bounding box center [780, 258] width 10 height 10
radio input "true"
click at [1021, 636] on span "Save" at bounding box center [1027, 628] width 29 height 22
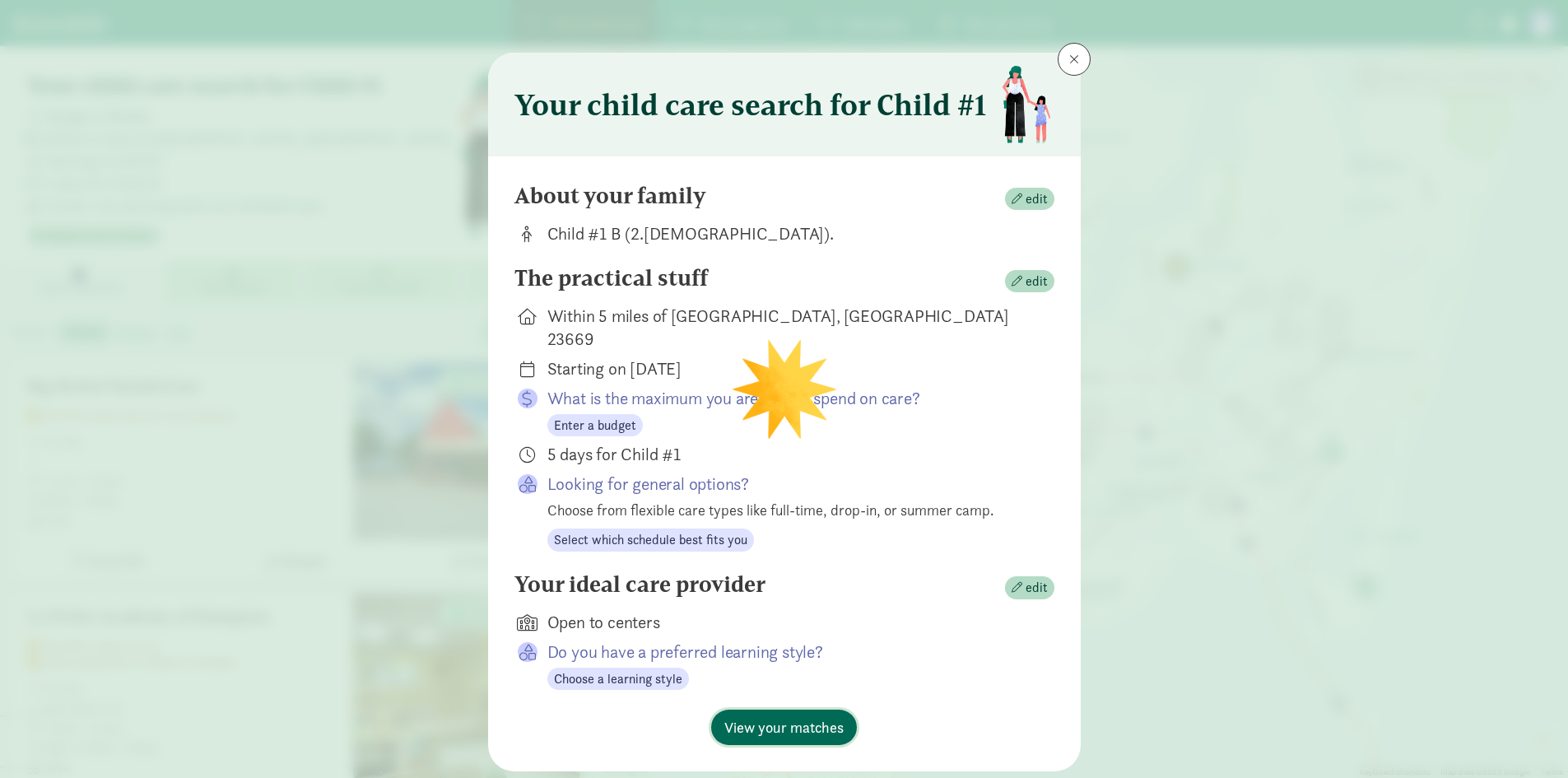
click at [825, 717] on span "View your matches" at bounding box center [784, 728] width 119 height 22
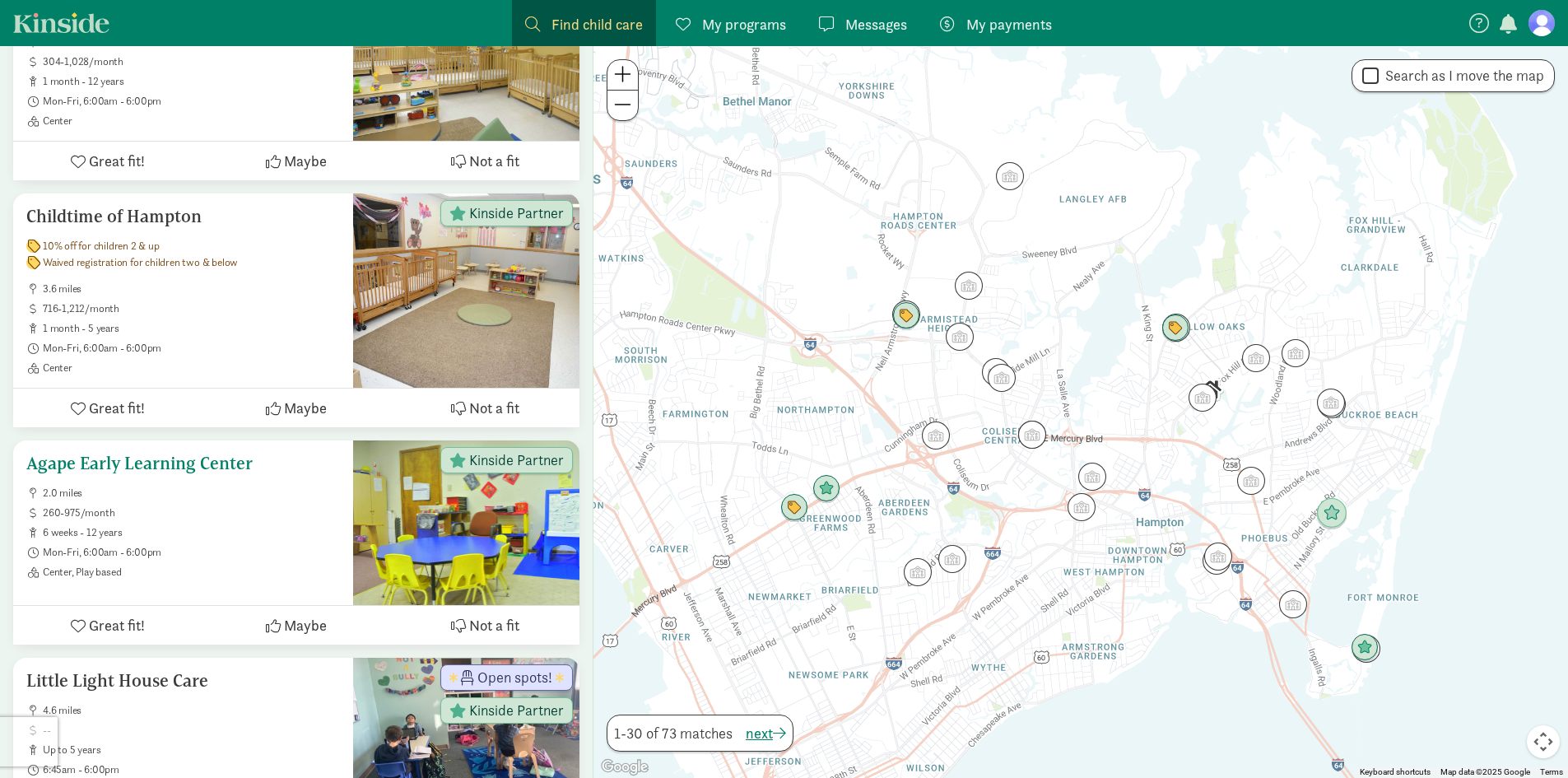
scroll to position [758, 0]
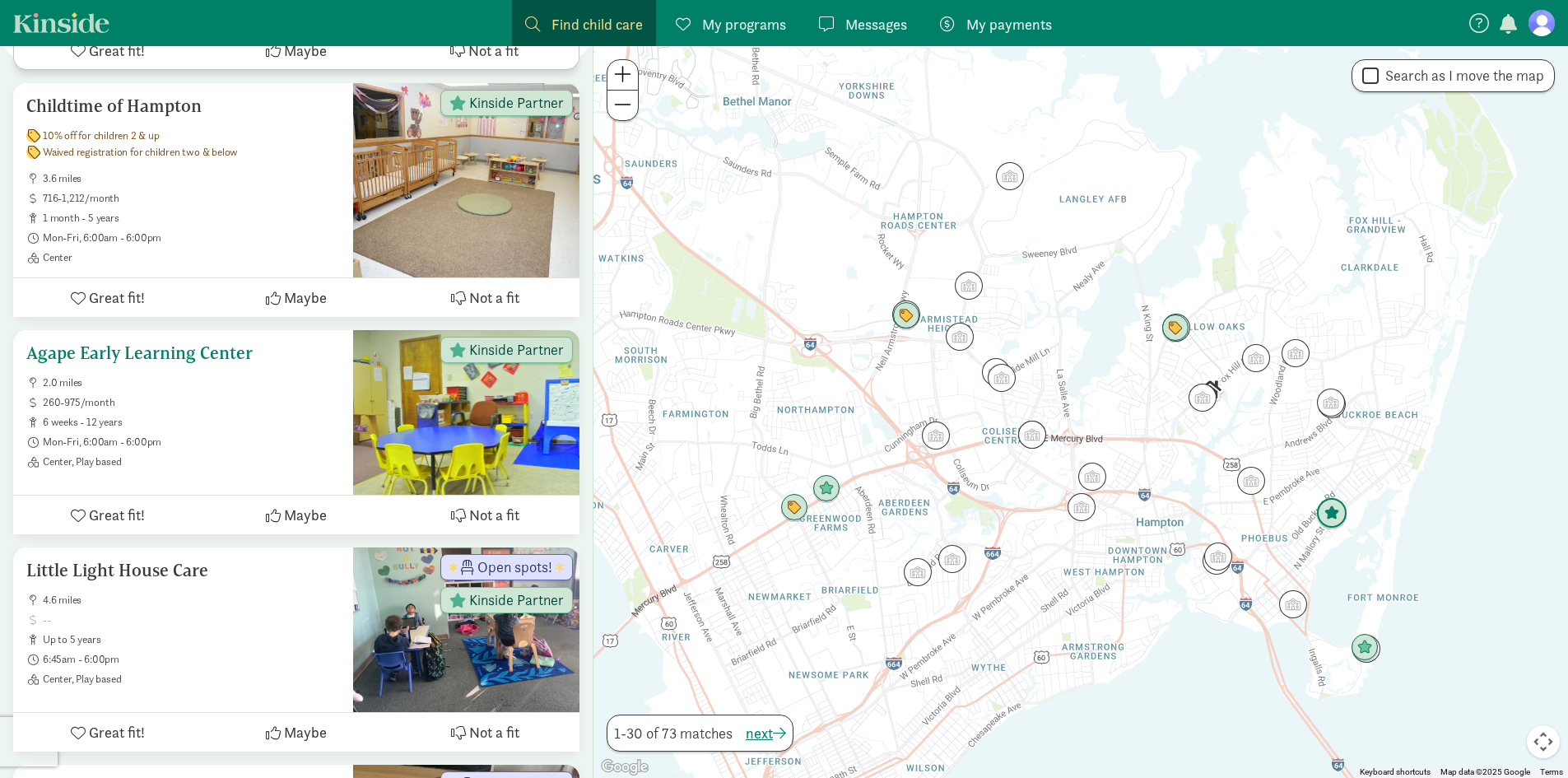
click at [89, 525] on span "Great fit!" at bounding box center [116, 515] width 56 height 22
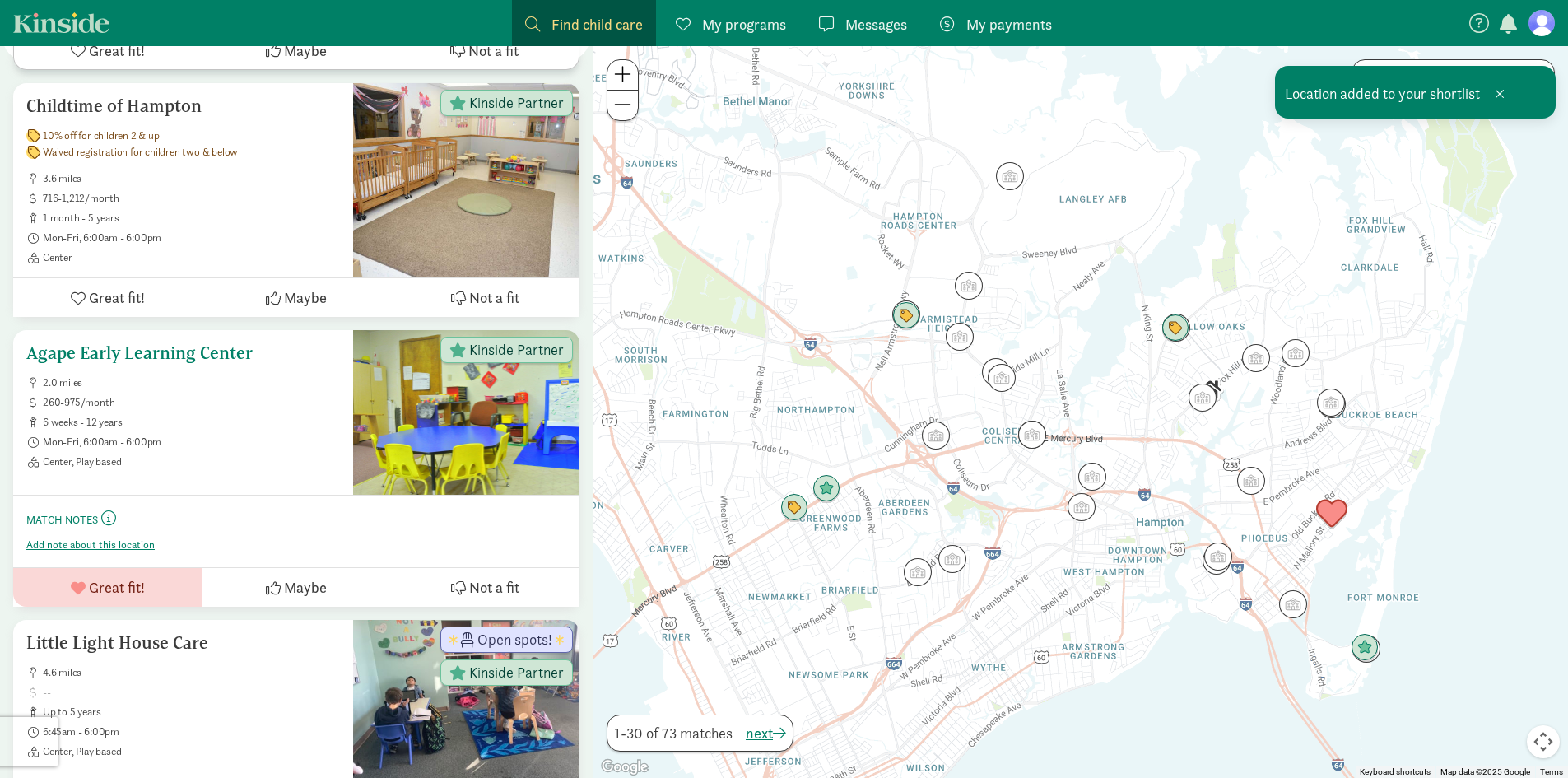
click at [147, 354] on h5 "Agape Early Learning Center" at bounding box center [184, 353] width 314 height 20
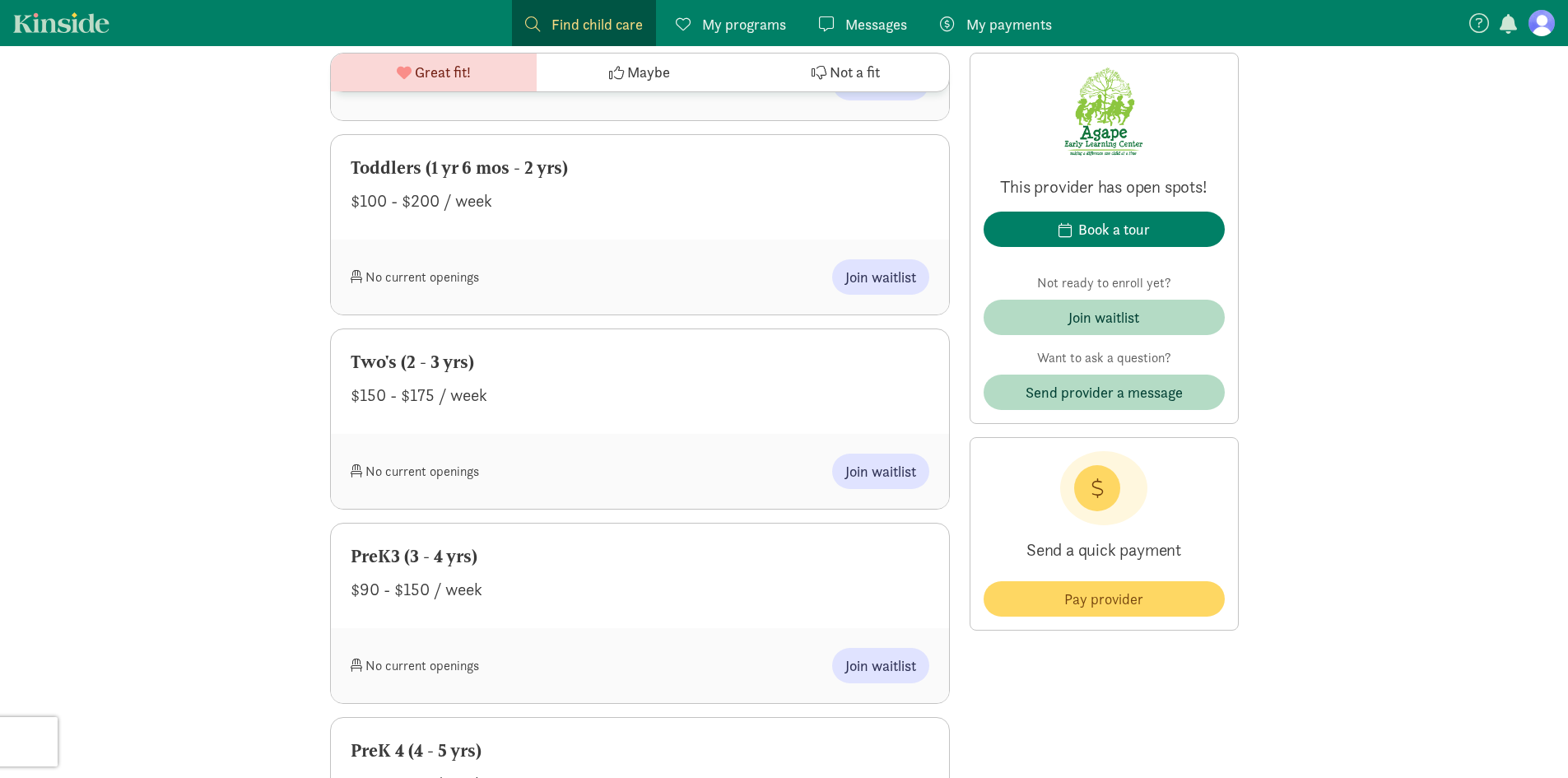
scroll to position [1285, 0]
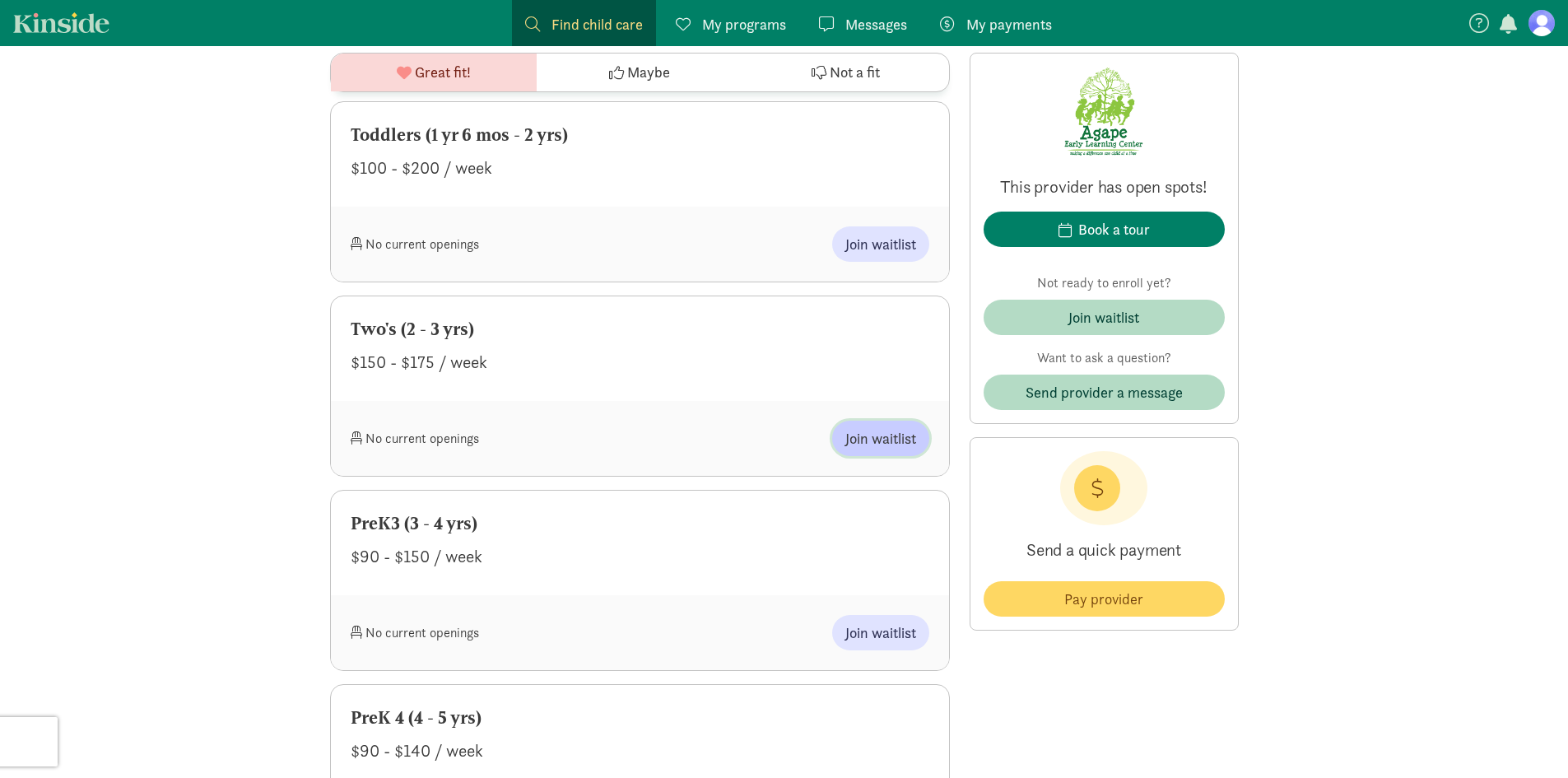
click at [867, 443] on span "Join waitlist" at bounding box center [881, 439] width 71 height 22
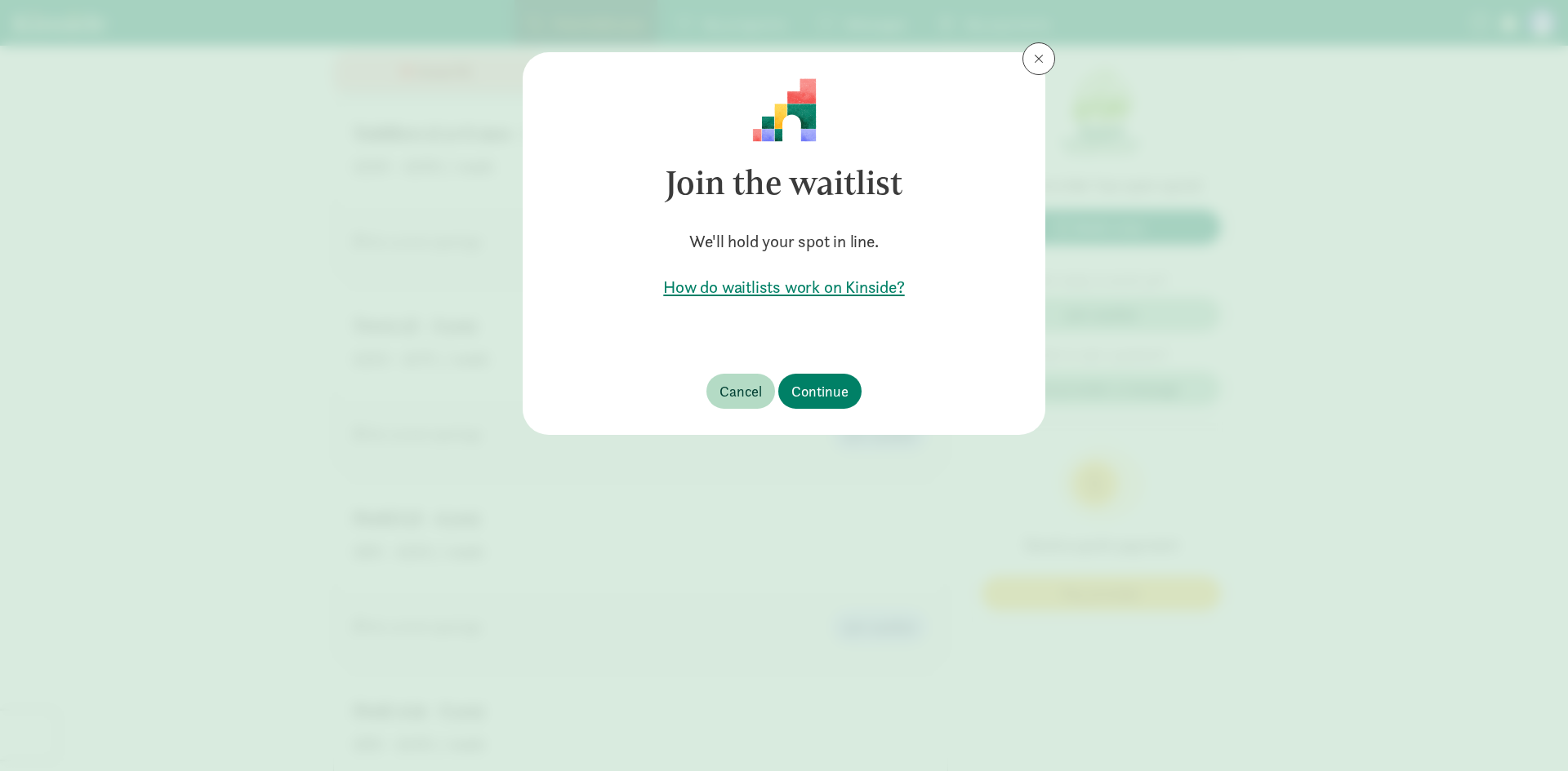
click at [806, 286] on h5 "How do waitlists work on Kinside?" at bounding box center [784, 287] width 470 height 23
click at [824, 387] on span "Continue" at bounding box center [819, 391] width 57 height 22
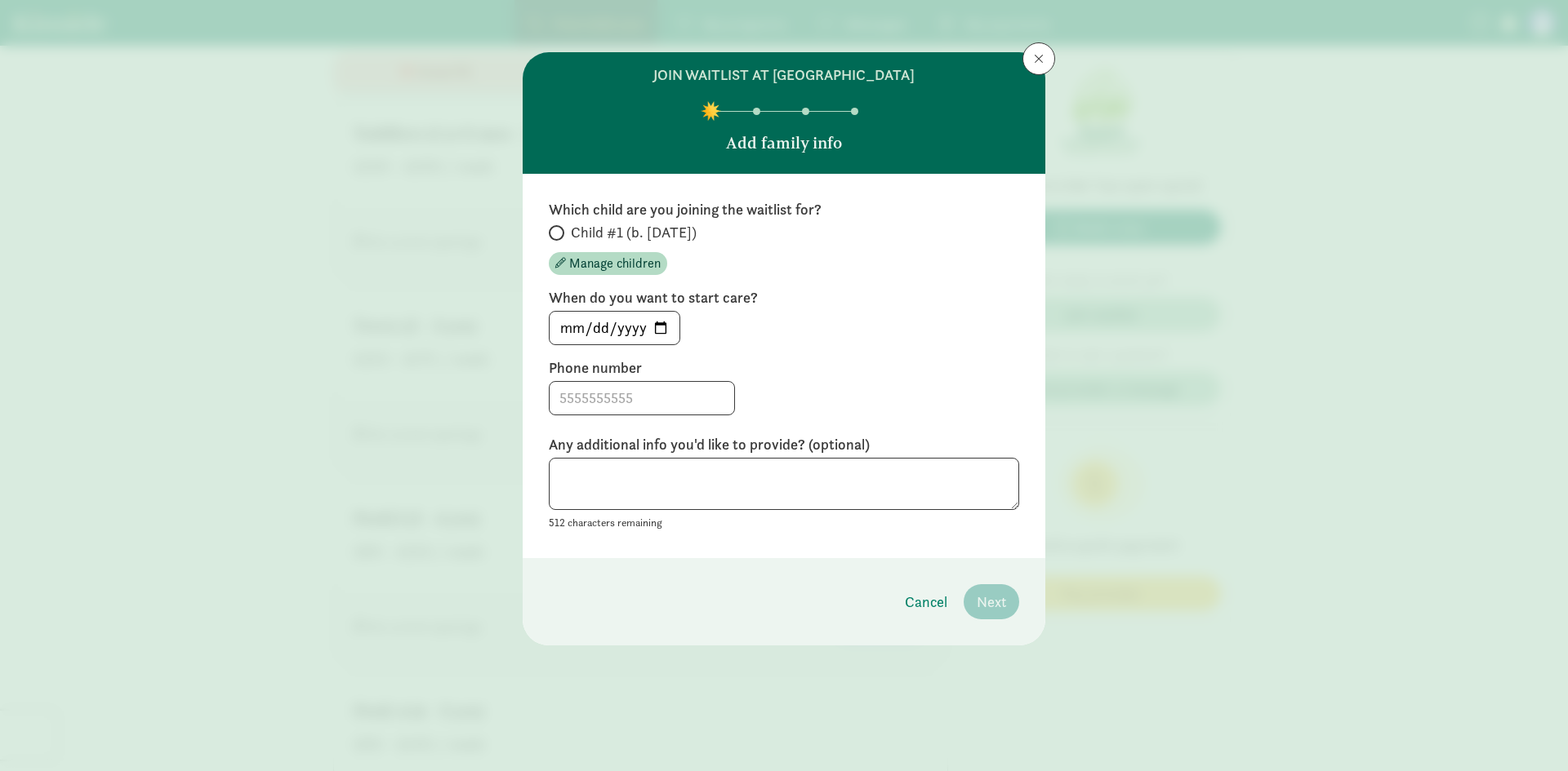
click at [581, 231] on span "Child #1 (b. January 2023)" at bounding box center [634, 232] width 126 height 20
click at [559, 231] on input "Child #1 (b. January 2023)" at bounding box center [554, 232] width 10 height 10
radio input "true"
click at [657, 329] on input "2025-08-26" at bounding box center [615, 328] width 130 height 32
type input "[DATE]"
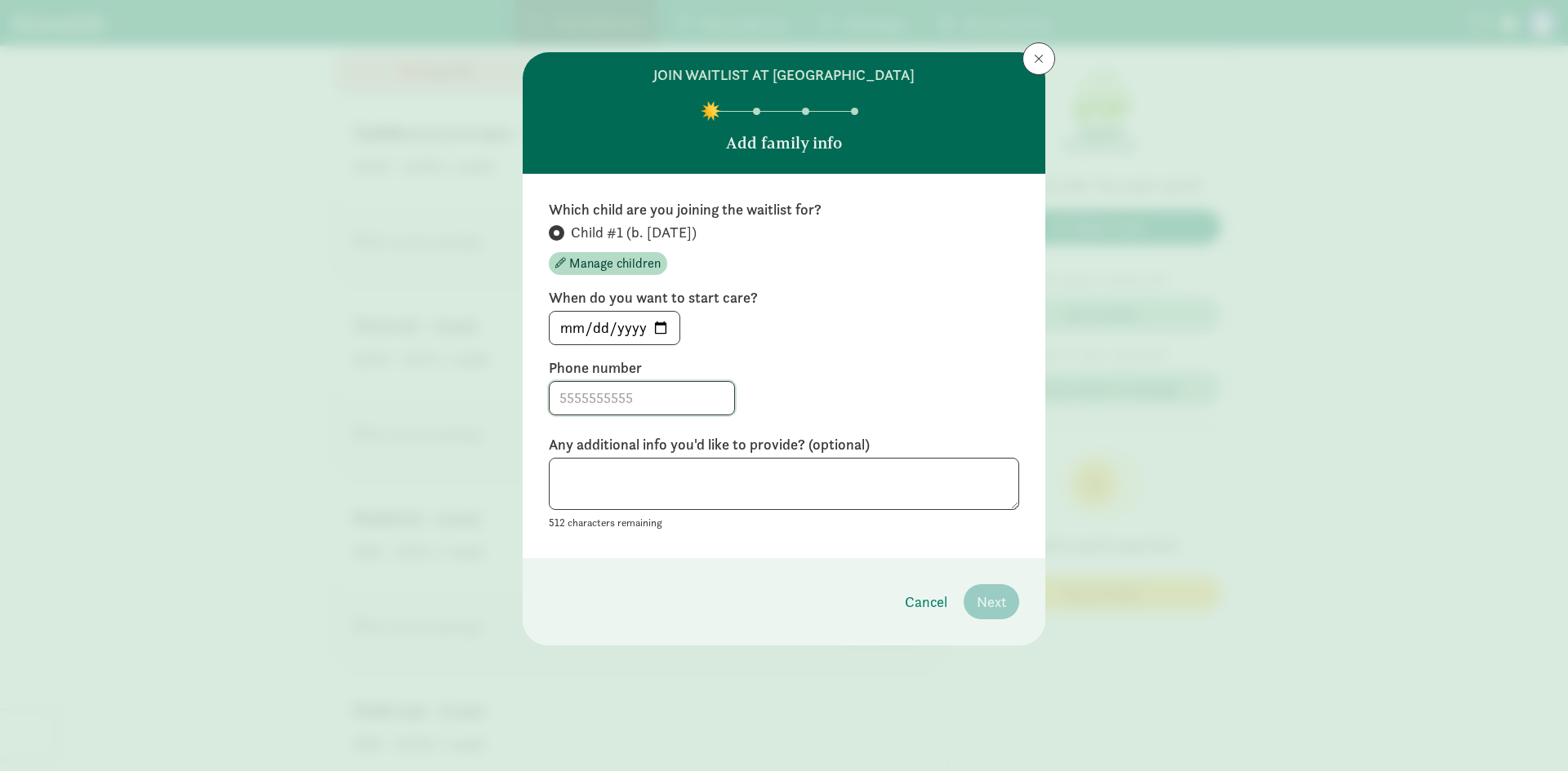
click at [645, 409] on input at bounding box center [642, 398] width 185 height 32
type input "6093770532"
click at [640, 462] on textarea at bounding box center [784, 485] width 470 height 53
type textarea "Former client"
click at [987, 590] on button "Next" at bounding box center [991, 602] width 56 height 35
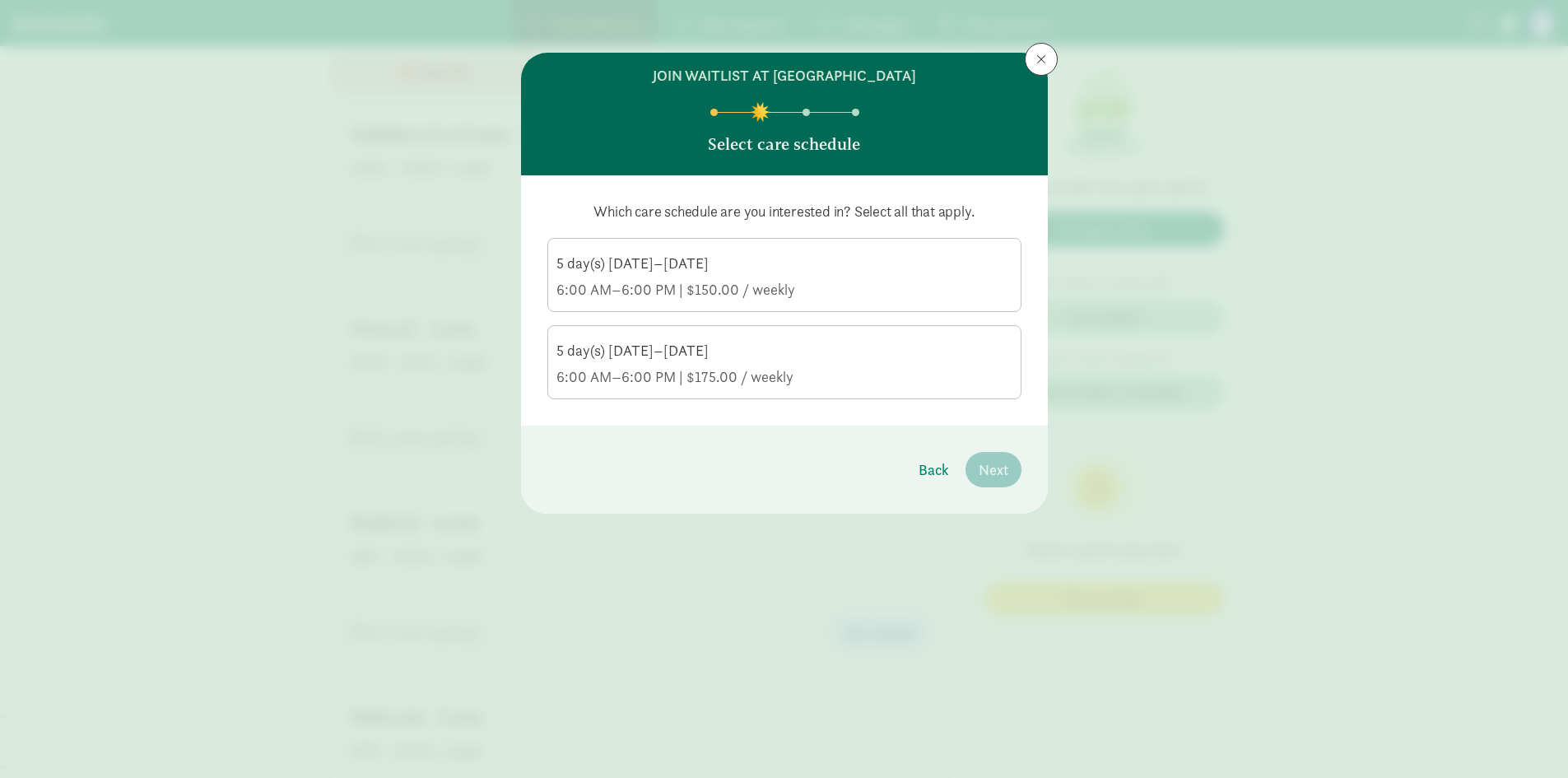
click at [957, 273] on div "5 day(s) Monday–Friday" at bounding box center [784, 263] width 456 height 20
click at [0, 0] on input "5 day(s) Monday–Friday 6:00 AM–6:00 PM | $150.00 / weekly" at bounding box center [0, 0] width 0 height 0
click at [949, 346] on div "5 day(s) Monday–Friday" at bounding box center [784, 350] width 456 height 20
click at [0, 0] on input "5 day(s) Monday–Friday 6:00 AM–6:00 PM | $175.00 / weekly" at bounding box center [0, 0] width 0 height 0
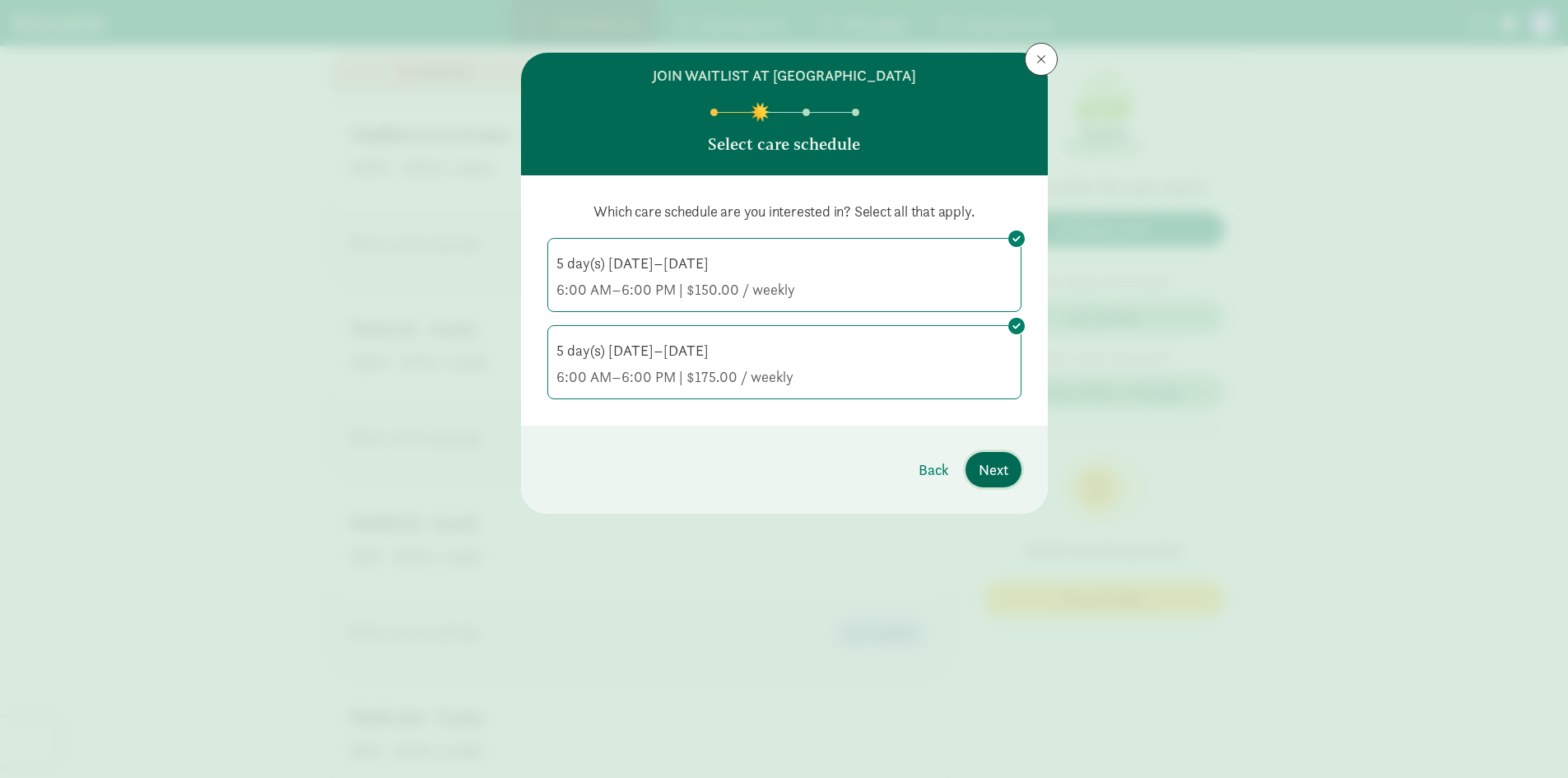
click at [993, 483] on button "Next" at bounding box center [993, 469] width 56 height 35
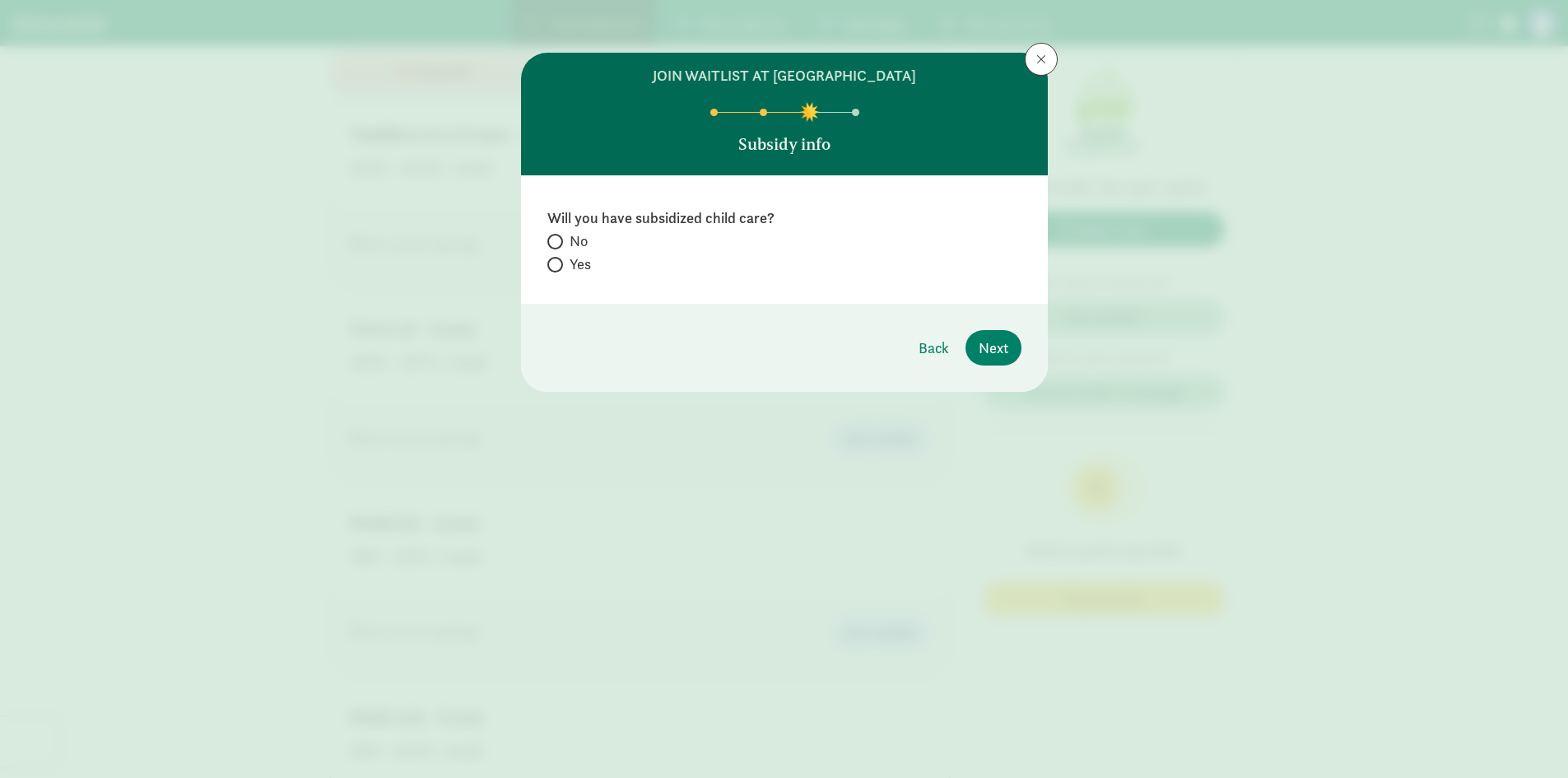
click at [568, 254] on label "No" at bounding box center [784, 264] width 474 height 20
click at [558, 243] on input "No" at bounding box center [553, 242] width 10 height 10
radio input "true"
click at [987, 349] on span "Next" at bounding box center [993, 348] width 29 height 22
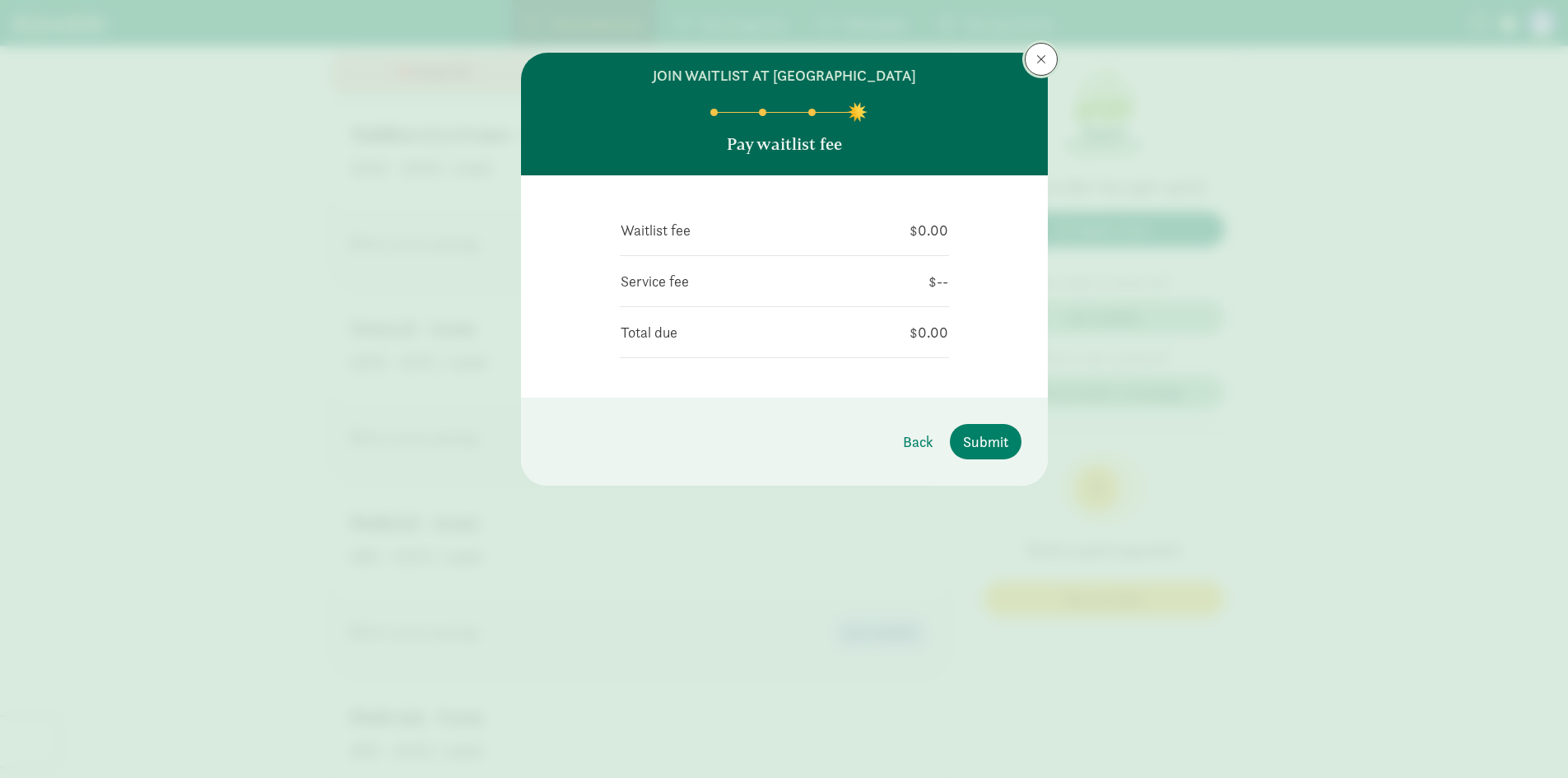
click at [1053, 58] on button at bounding box center [1041, 60] width 33 height 33
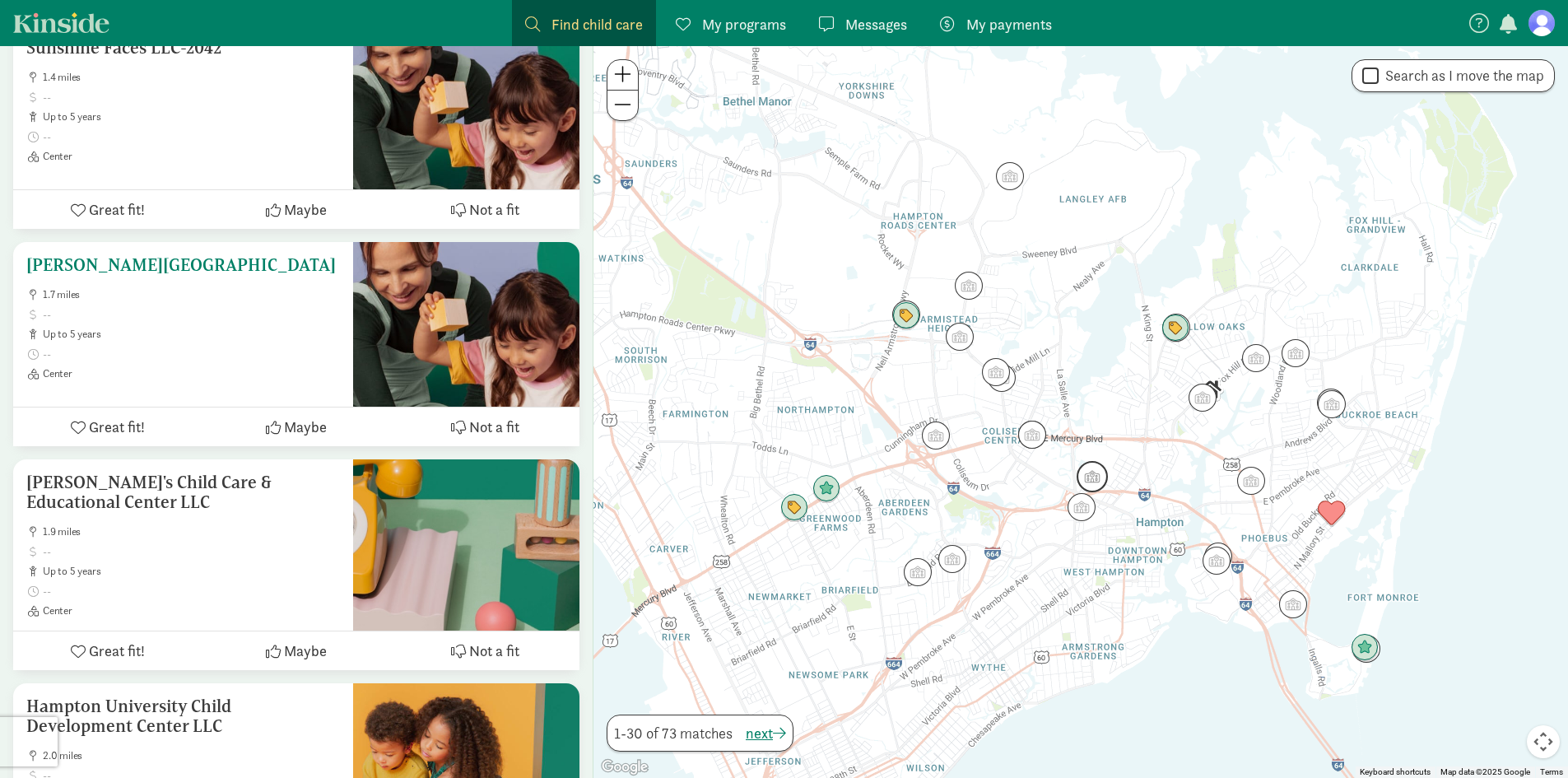
scroll to position [3196, 0]
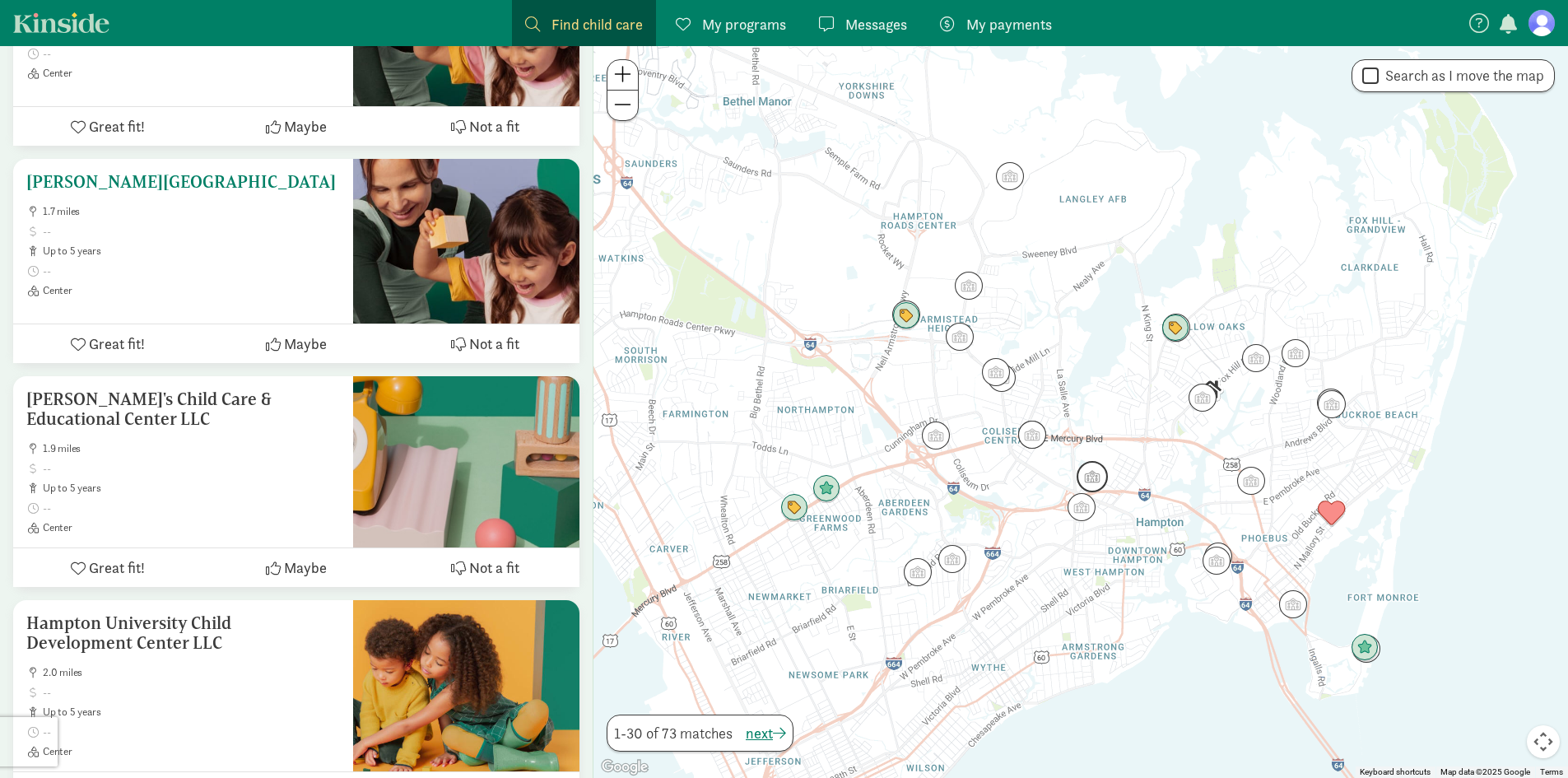
click at [87, 177] on h5 "Peake Childhood Center" at bounding box center [184, 182] width 314 height 20
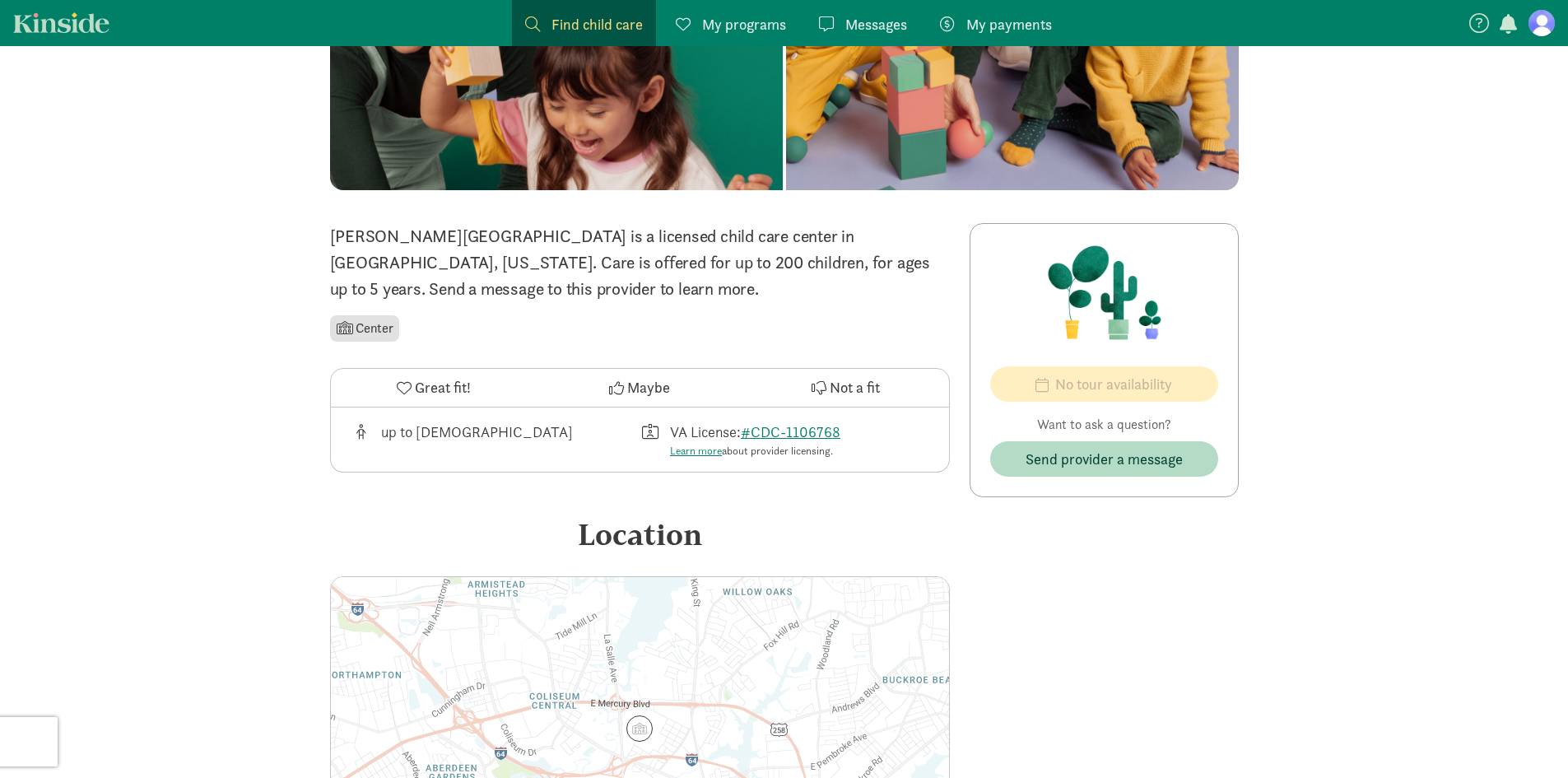
scroll to position [297, 0]
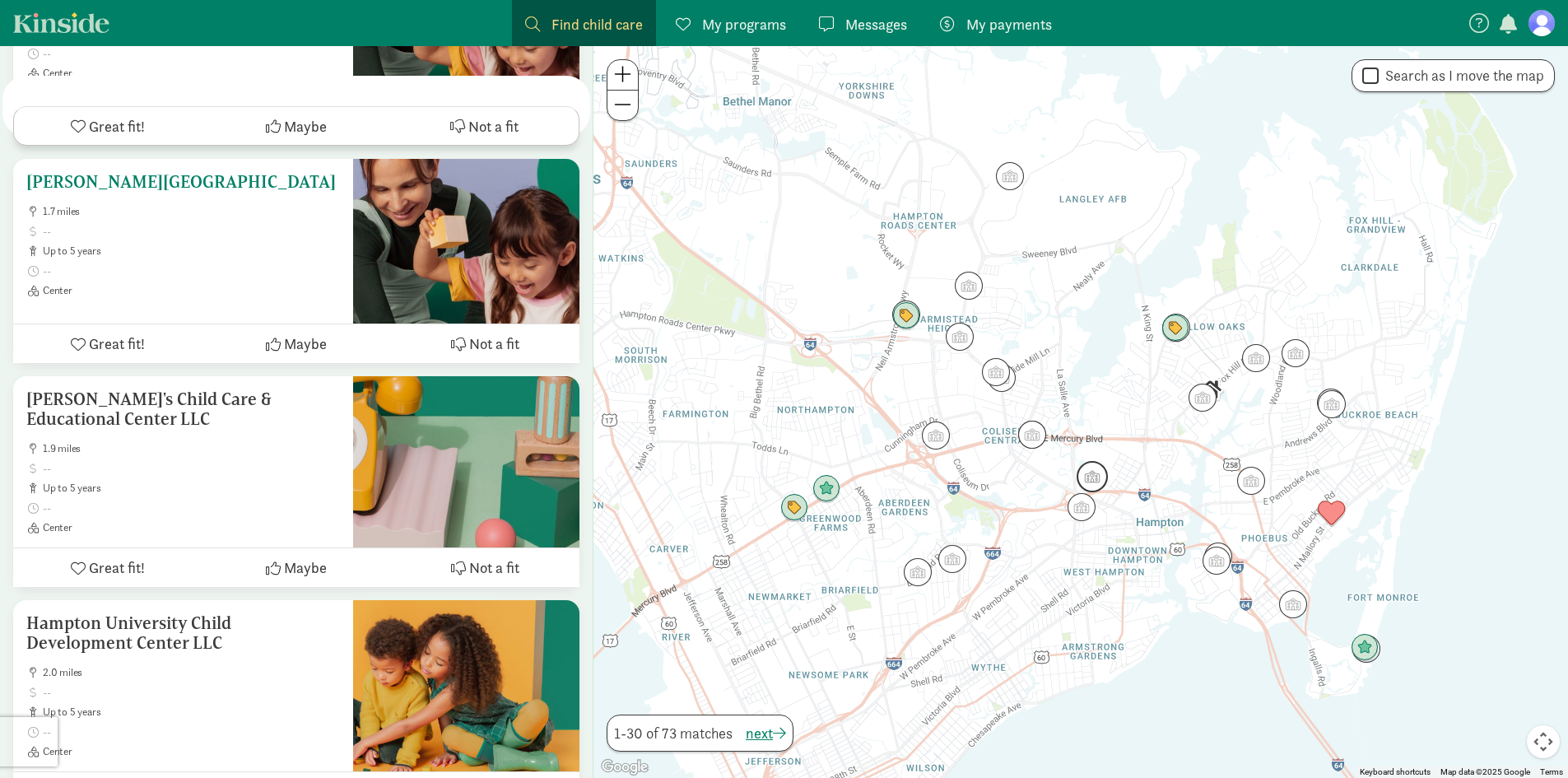
scroll to position [3268, 0]
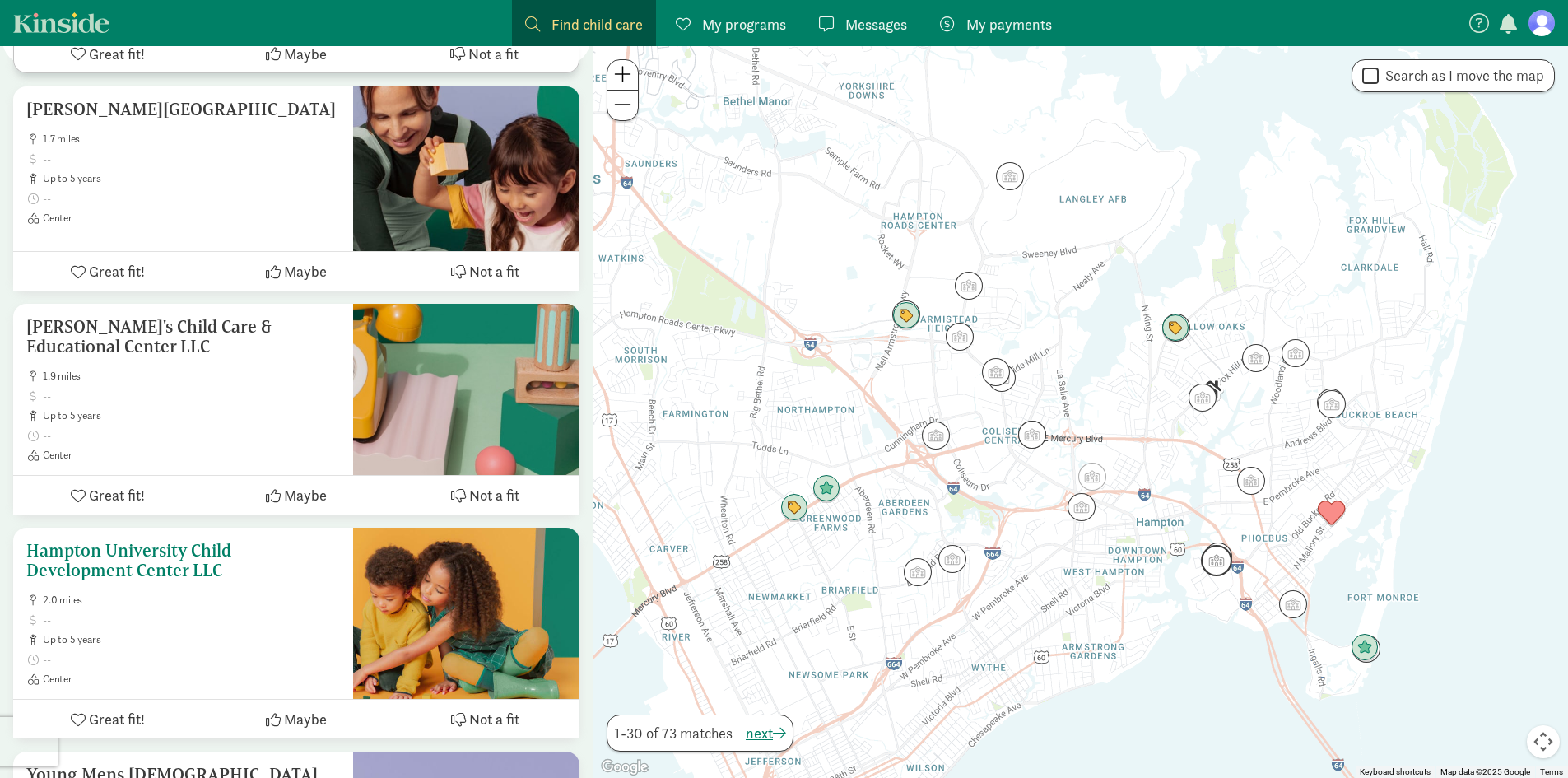
click at [132, 559] on h5 "Hampton University Child Development Center LLC" at bounding box center [184, 561] width 314 height 40
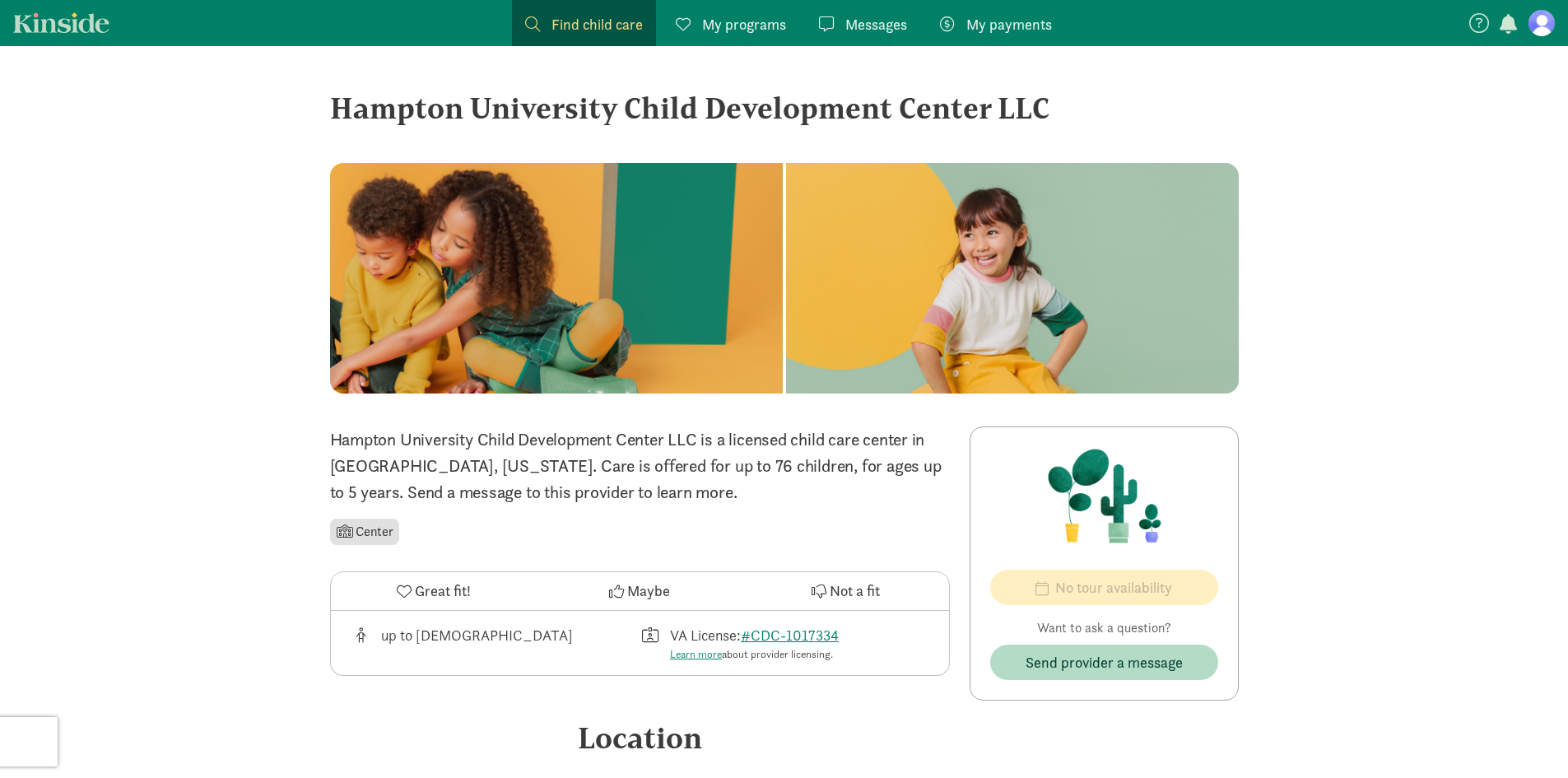
click at [239, 467] on div "‹ › × [GEOGRAPHIC_DATA] Child Development Center LLC ‹ › × [GEOGRAPHIC_DATA] Ch…" at bounding box center [784, 674] width 1568 height 1258
